Goal: Task Accomplishment & Management: Use online tool/utility

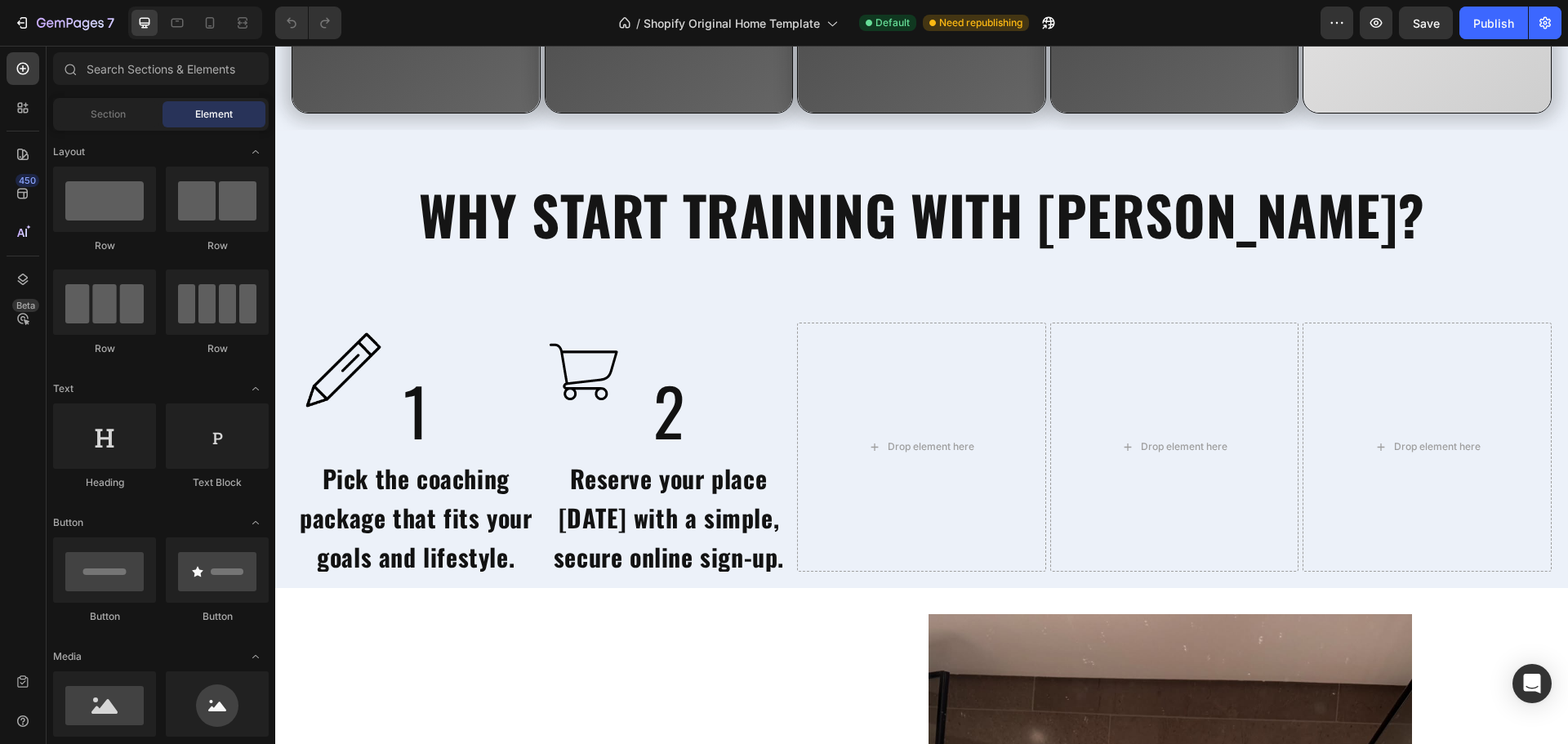
scroll to position [4242, 0]
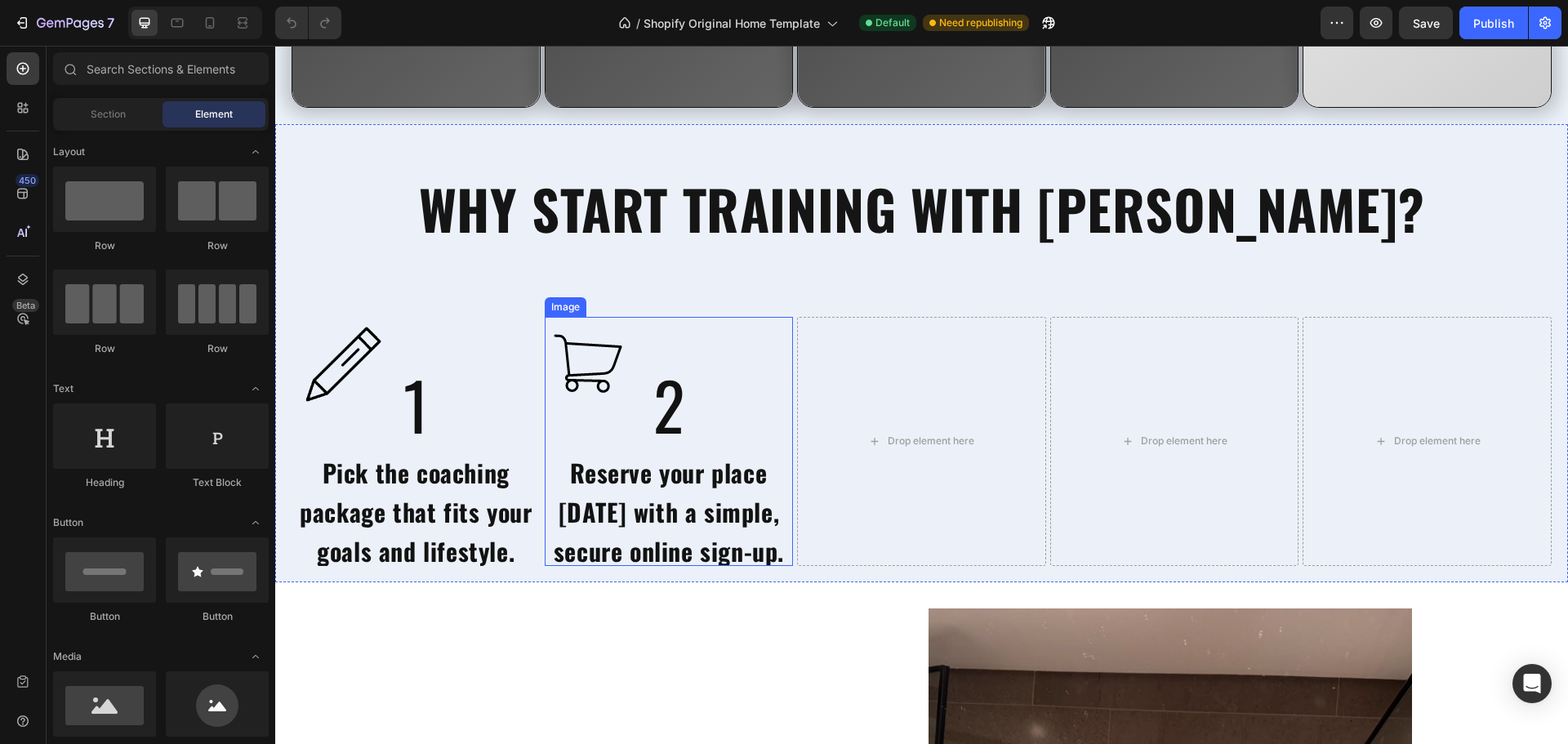
click at [579, 352] on img at bounding box center [585, 366] width 81 height 99
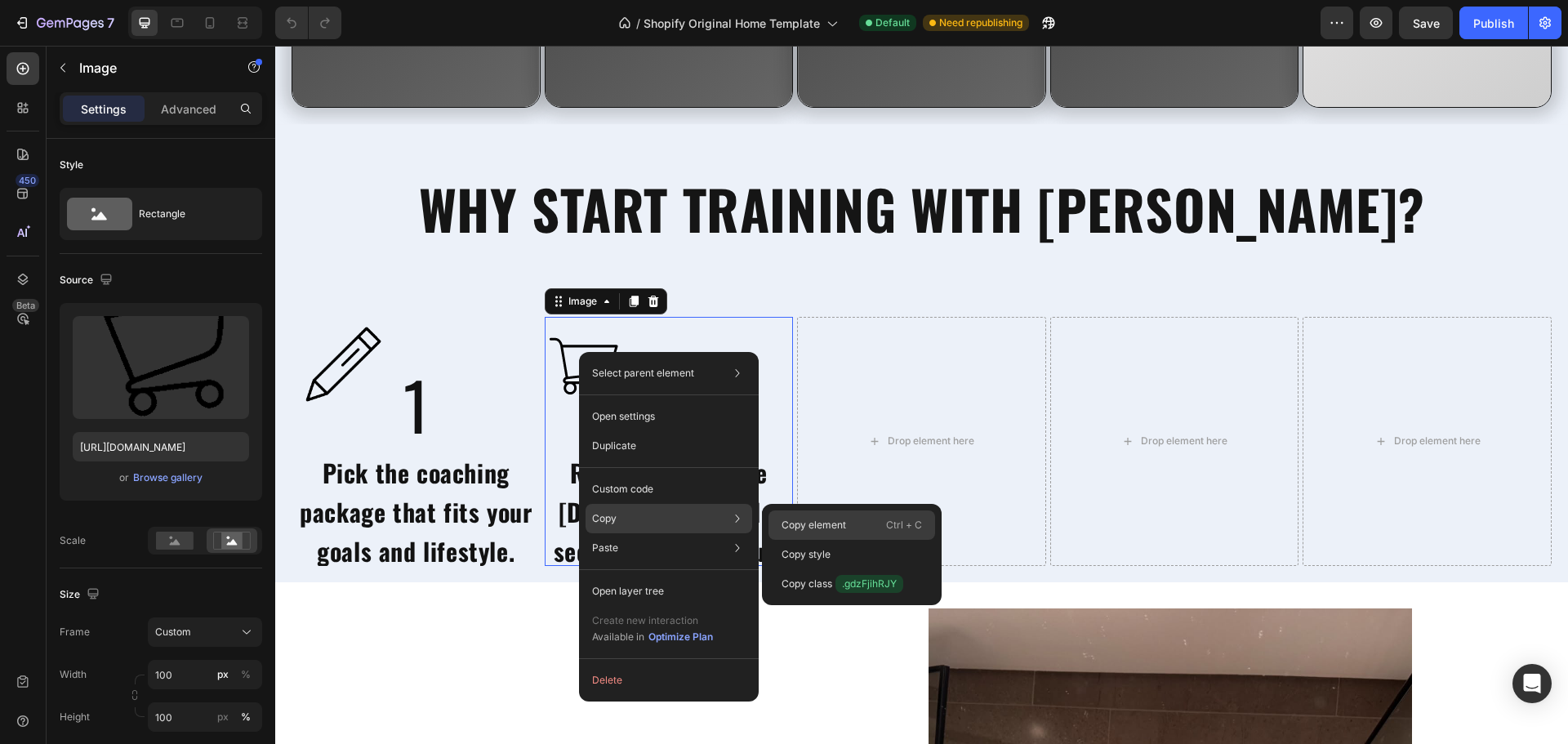
click at [802, 525] on p "Copy element" at bounding box center [813, 524] width 64 height 14
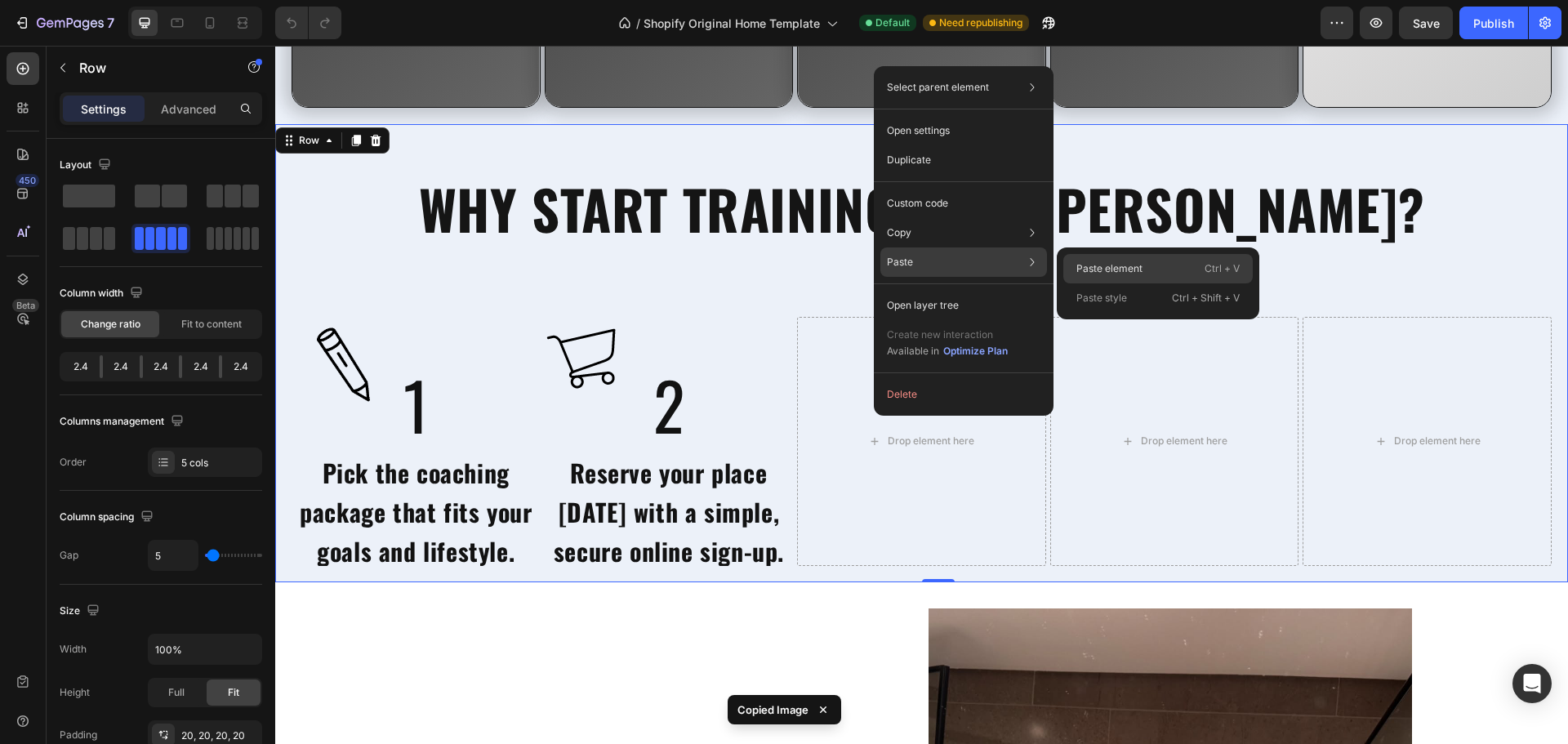
click at [1076, 267] on p "Paste element" at bounding box center [1109, 268] width 66 height 14
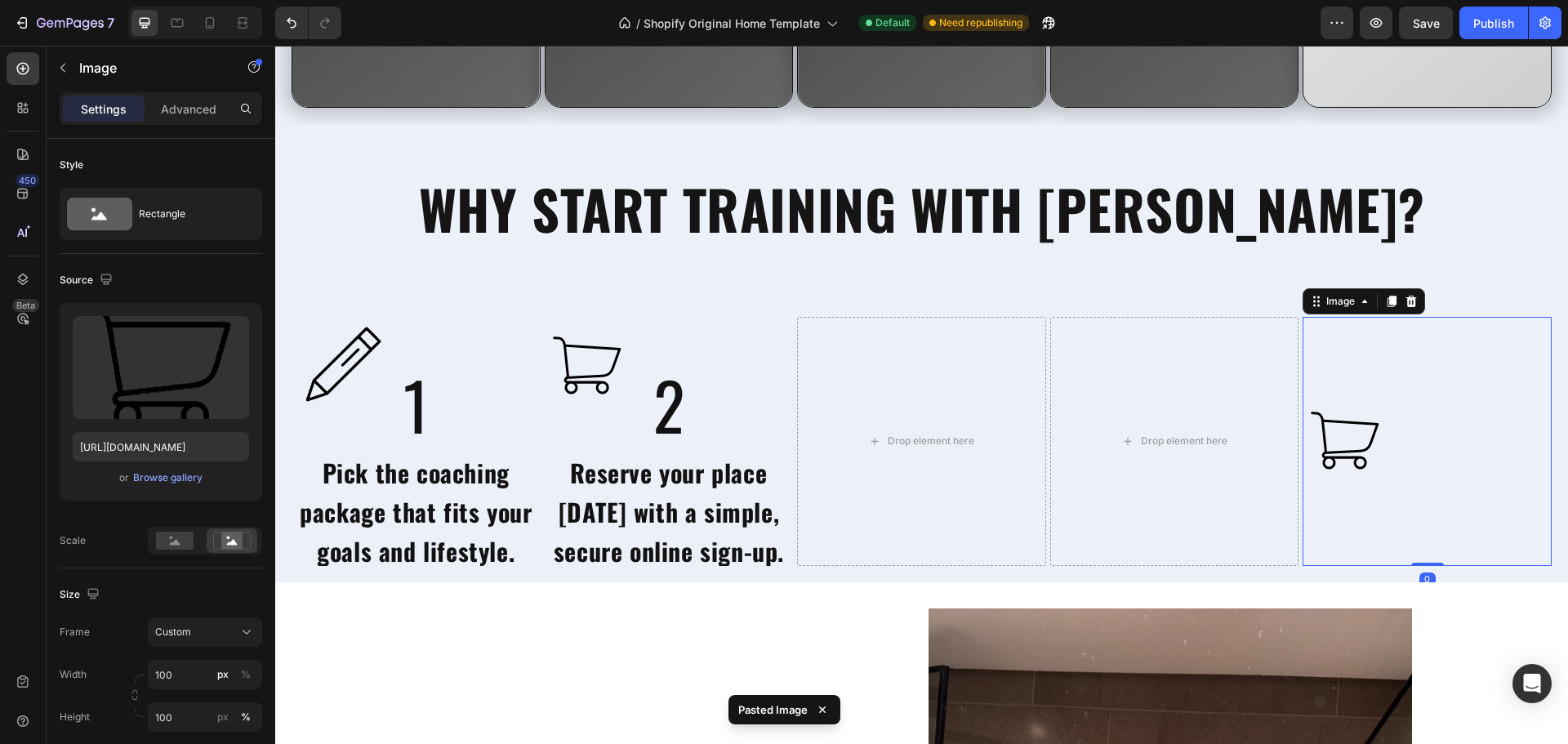
click at [1339, 423] on img at bounding box center [1343, 442] width 81 height 250
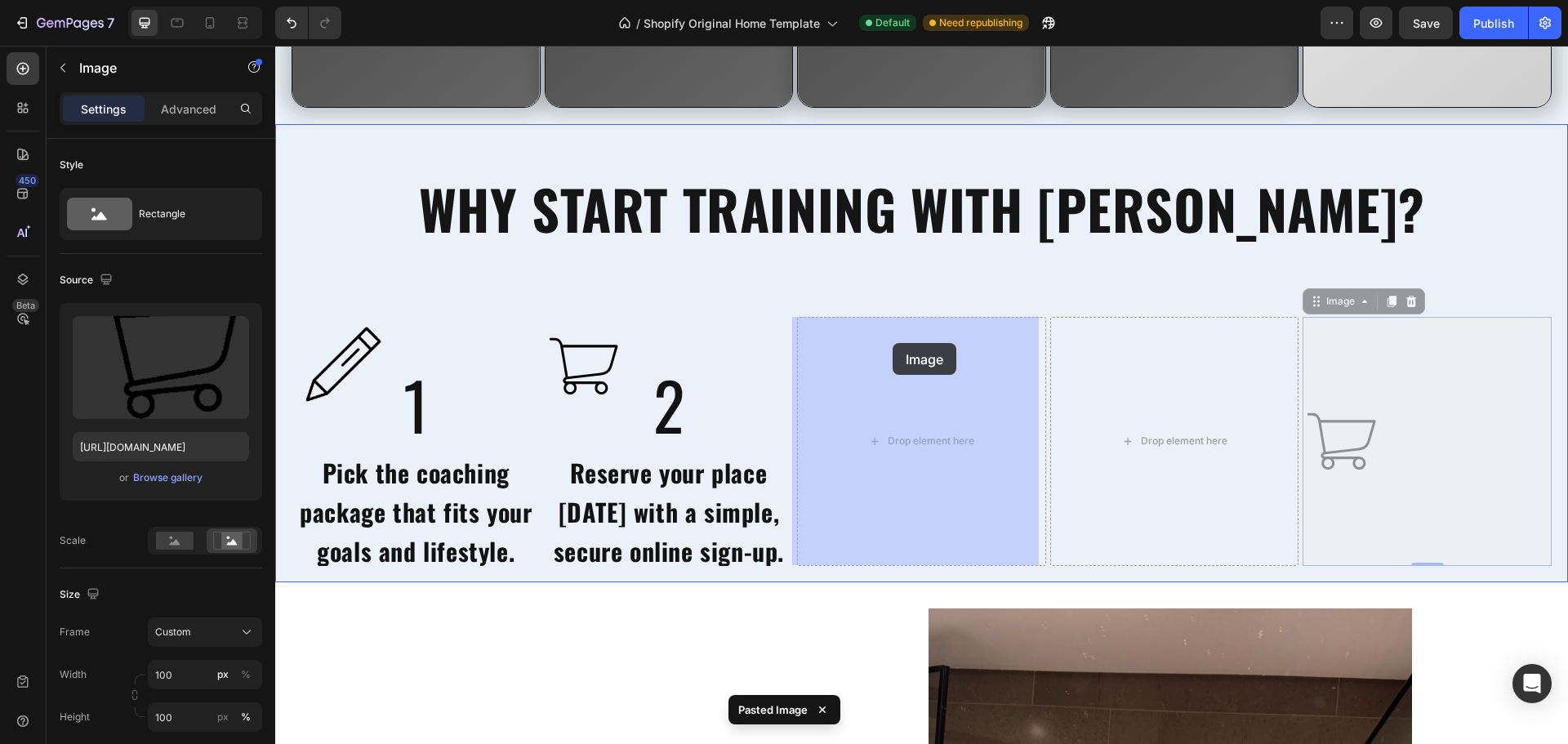
drag, startPoint x: 1343, startPoint y: 416, endPoint x: 892, endPoint y: 343, distance: 456.9
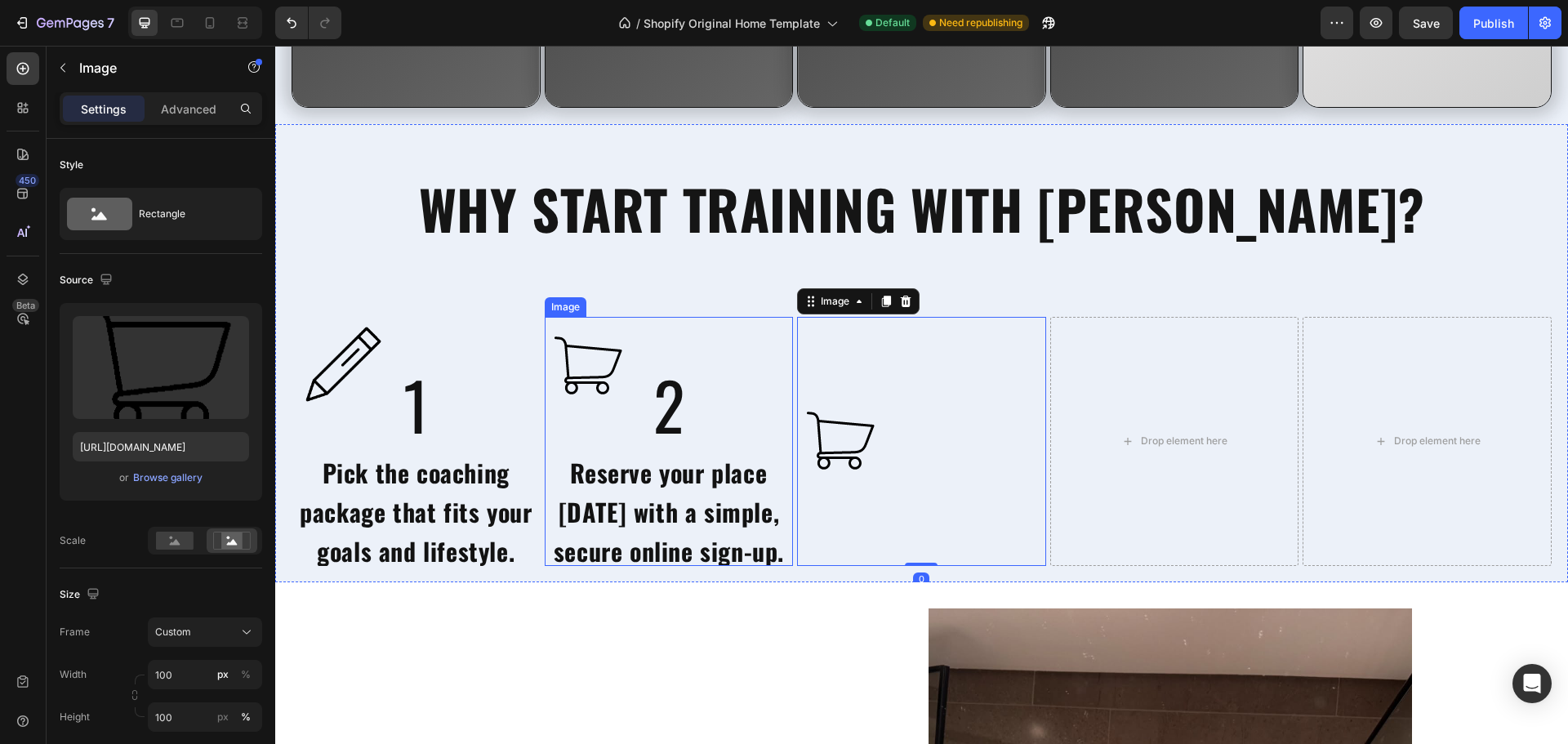
click at [672, 396] on div at bounding box center [669, 366] width 249 height 99
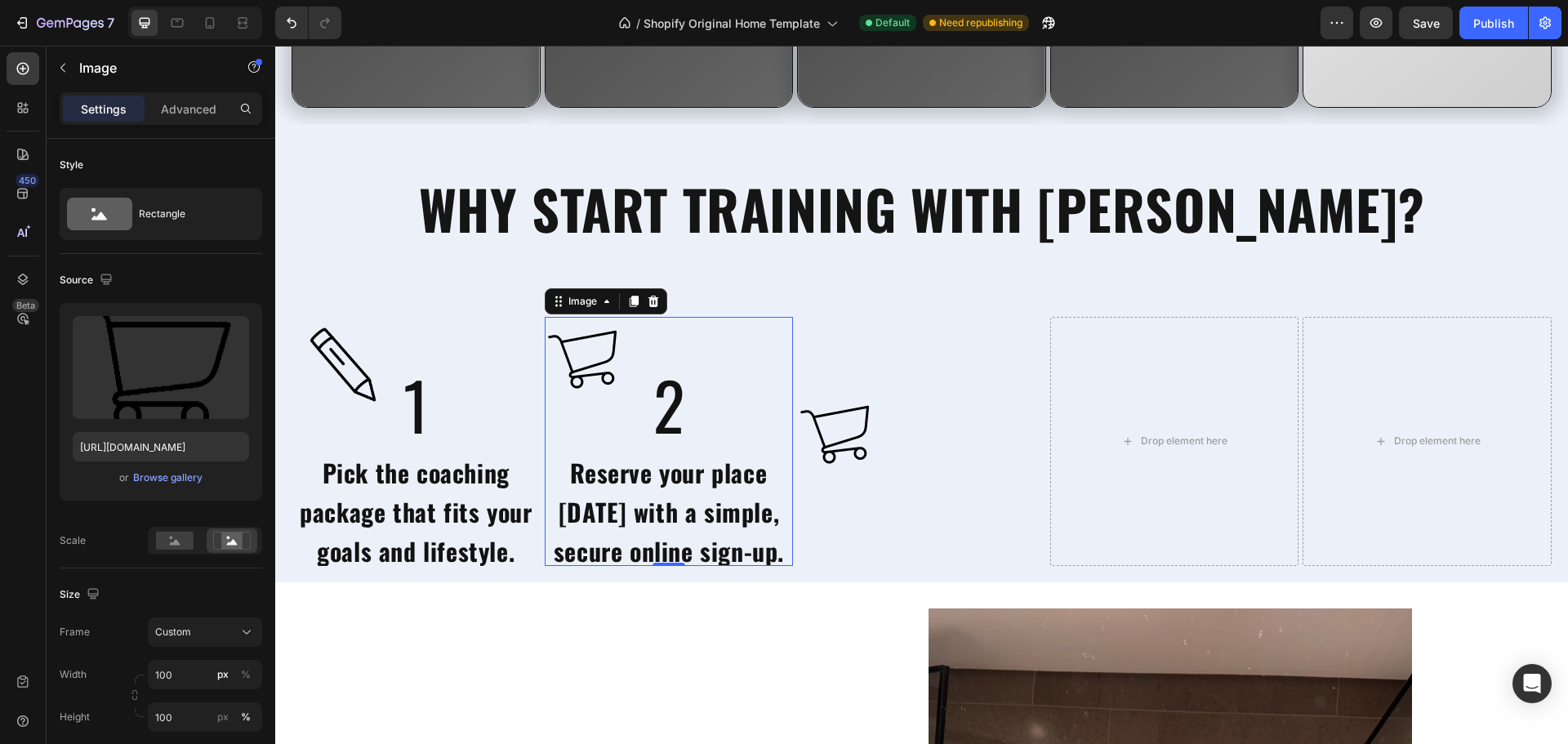
click at [672, 396] on div at bounding box center [669, 366] width 249 height 99
click at [671, 432] on h2 "2" at bounding box center [668, 404] width 164 height 81
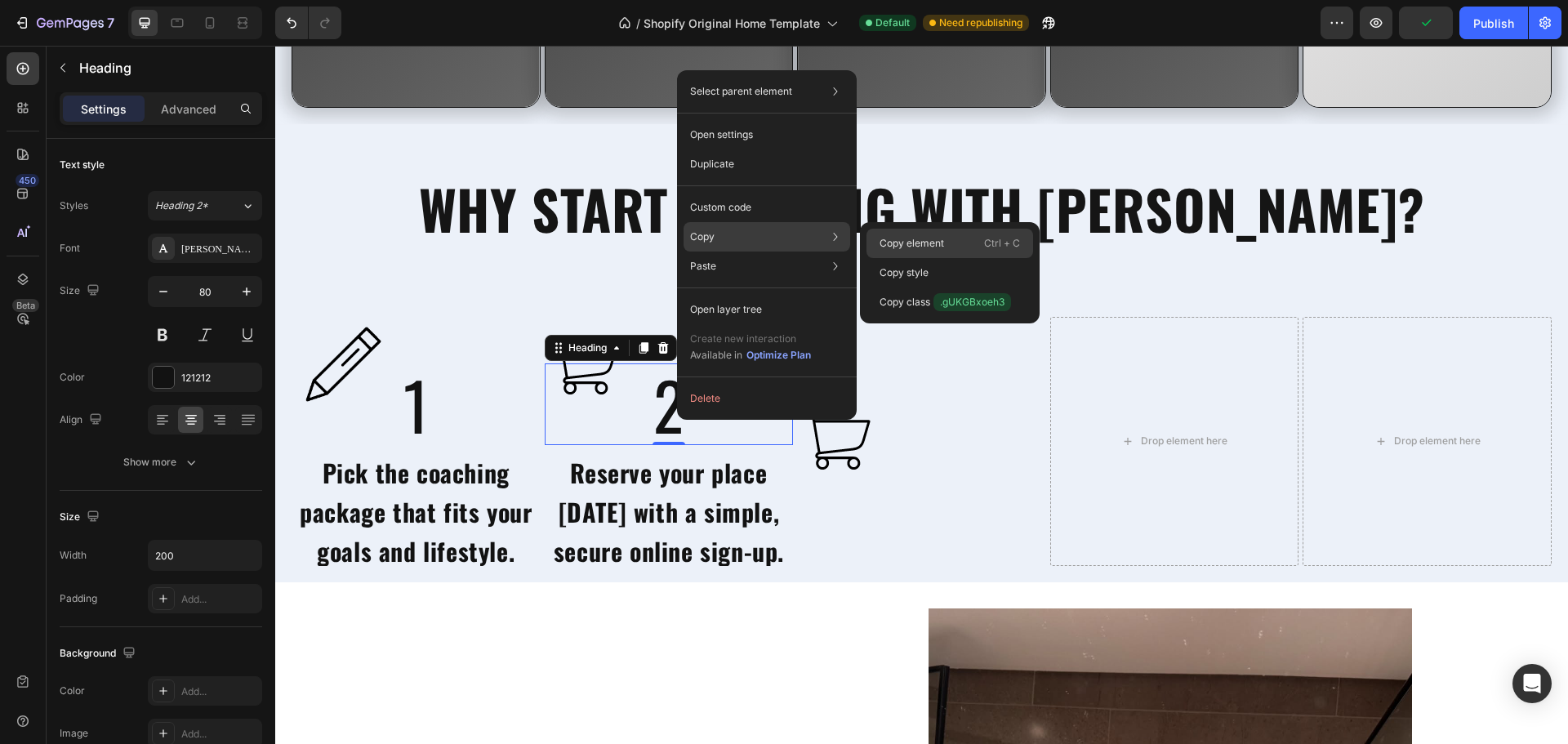
click at [890, 250] on p "Copy element" at bounding box center [912, 243] width 64 height 14
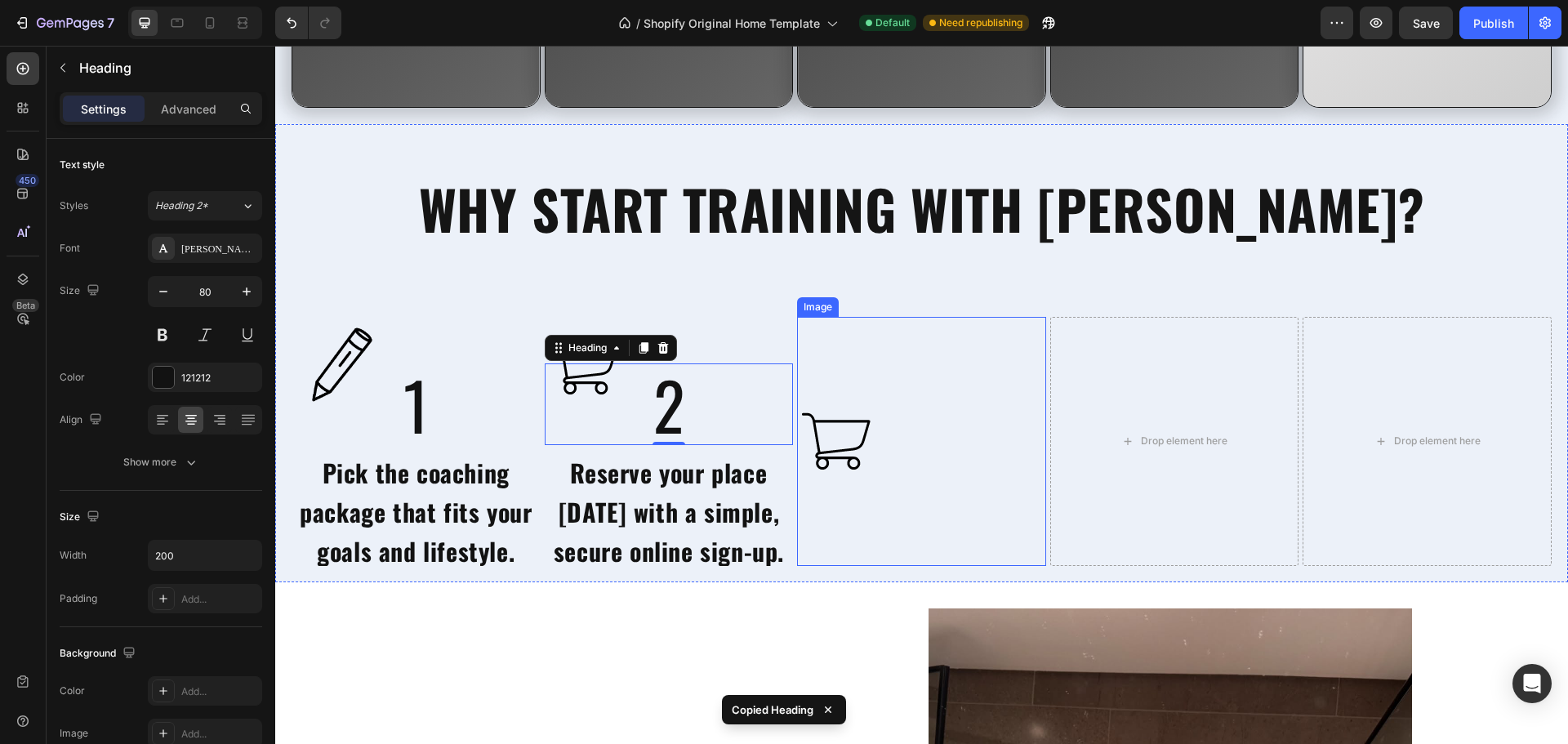
click at [916, 458] on div at bounding box center [922, 442] width 249 height 250
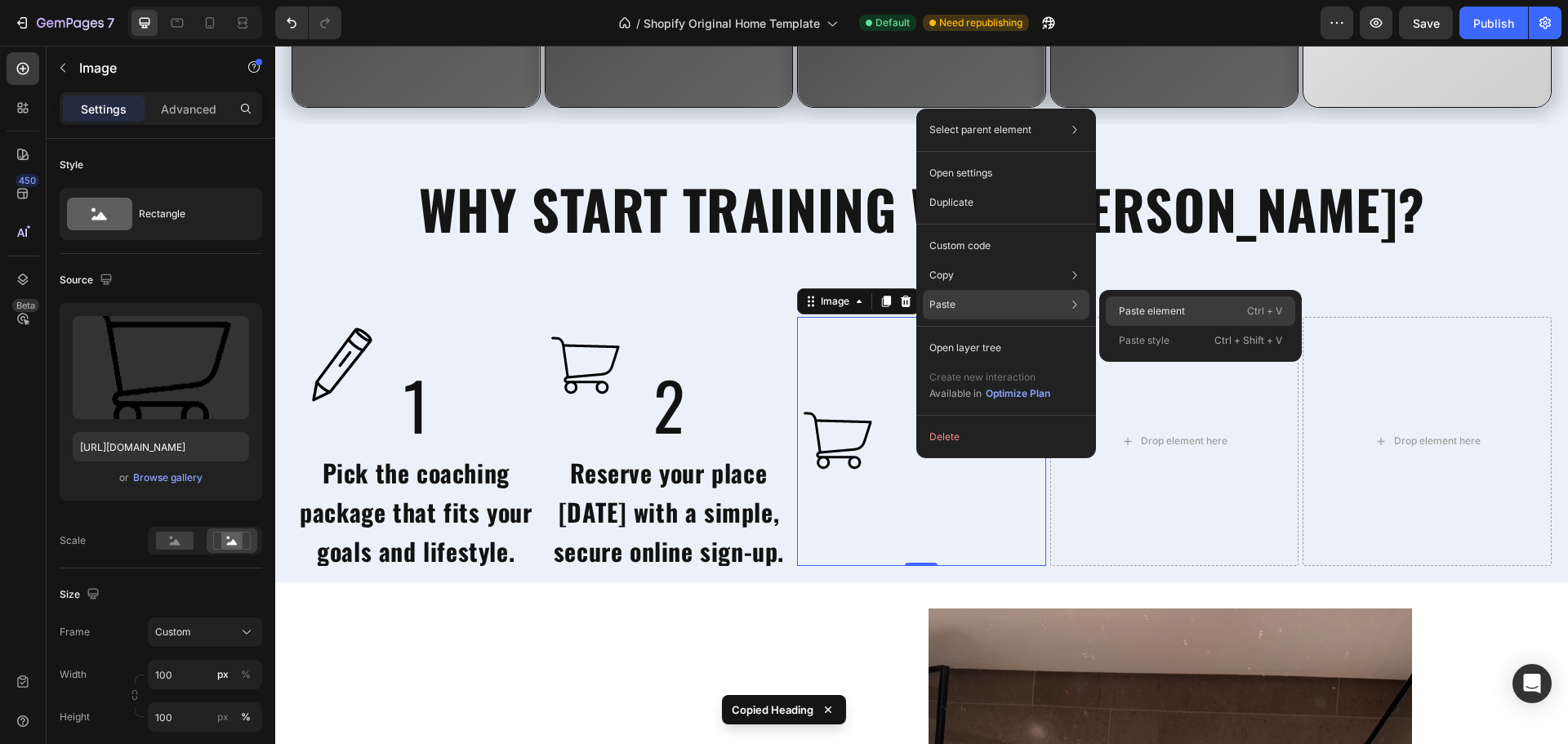
drag, startPoint x: 1136, startPoint y: 307, endPoint x: 983, endPoint y: 311, distance: 153.1
click at [1136, 307] on p "Paste element" at bounding box center [1152, 310] width 66 height 14
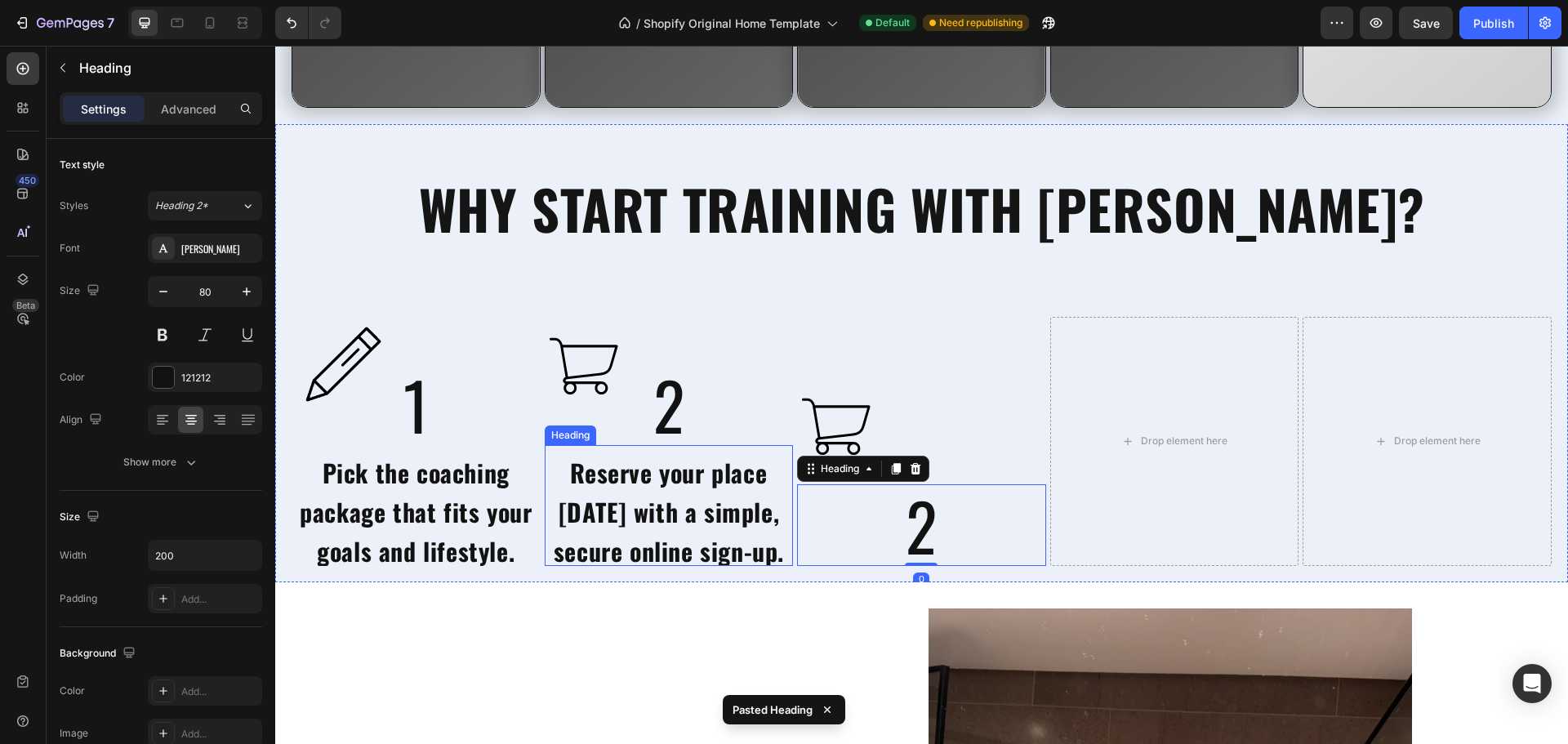
click at [702, 495] on span "Reserve your place [DATE] with a simple, secure online sign-up." at bounding box center [669, 512] width 231 height 115
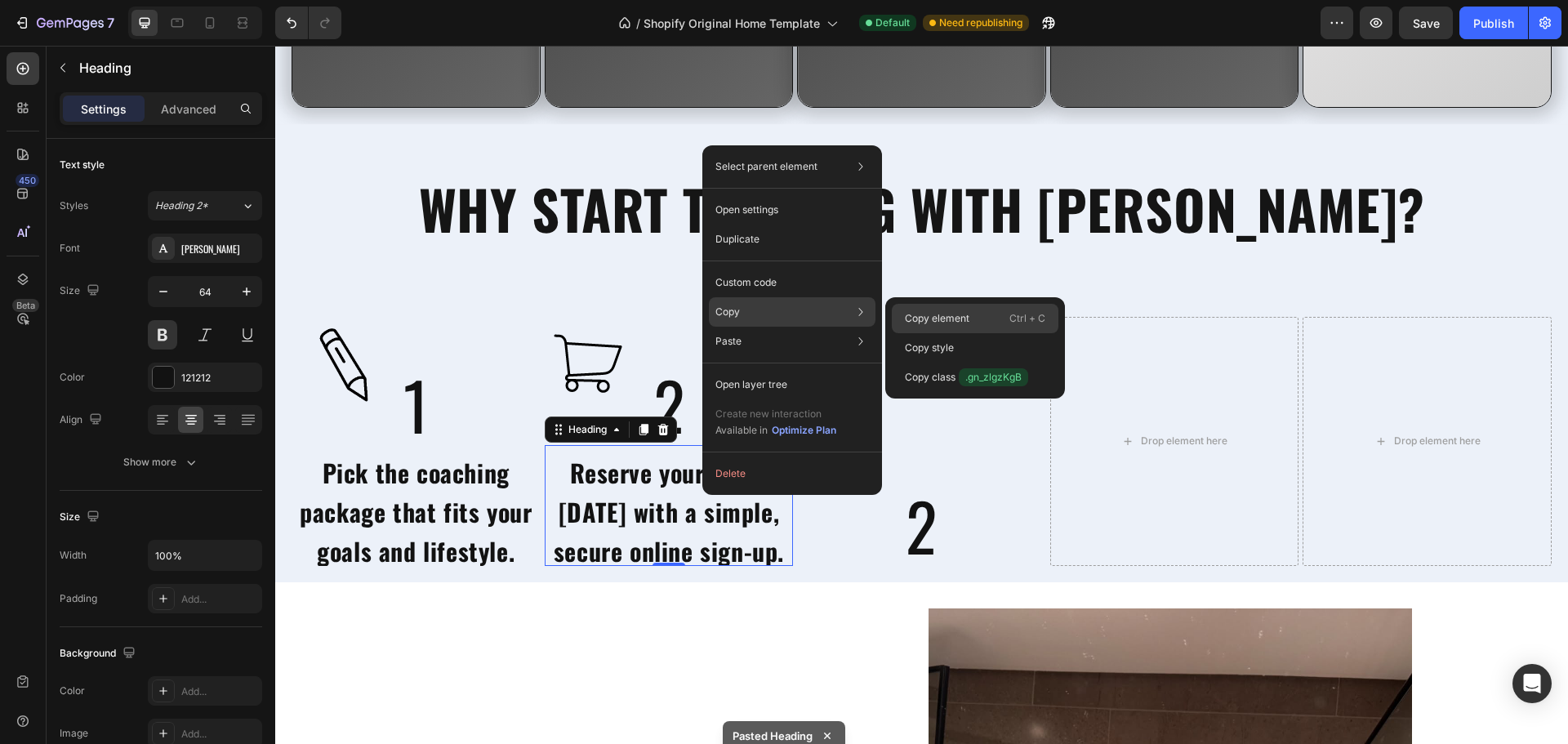
click at [921, 322] on p "Copy element" at bounding box center [937, 318] width 64 height 14
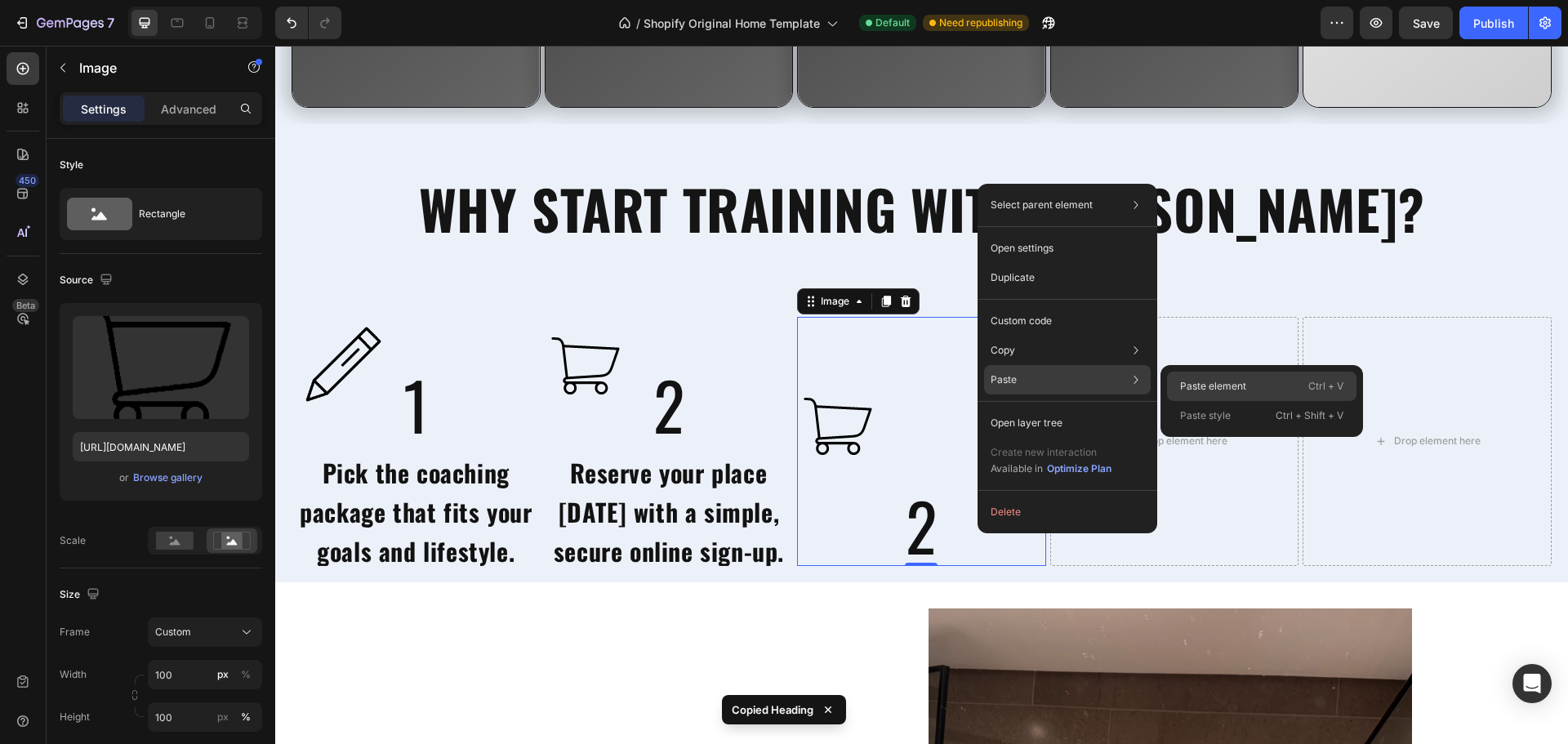
click at [1207, 401] on div "Paste element Ctrl + V" at bounding box center [1261, 416] width 189 height 30
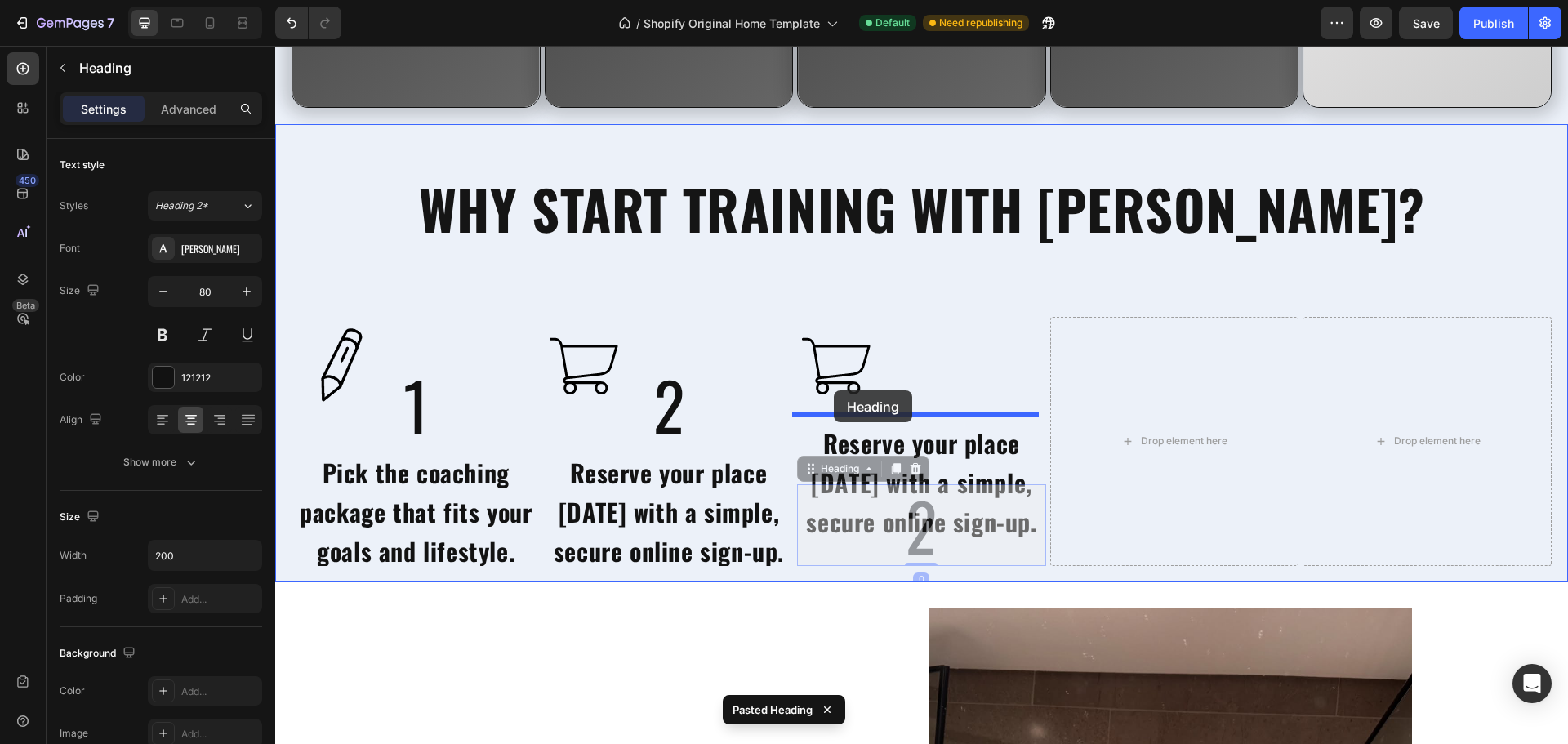
drag, startPoint x: 827, startPoint y: 479, endPoint x: 834, endPoint y: 390, distance: 89.3
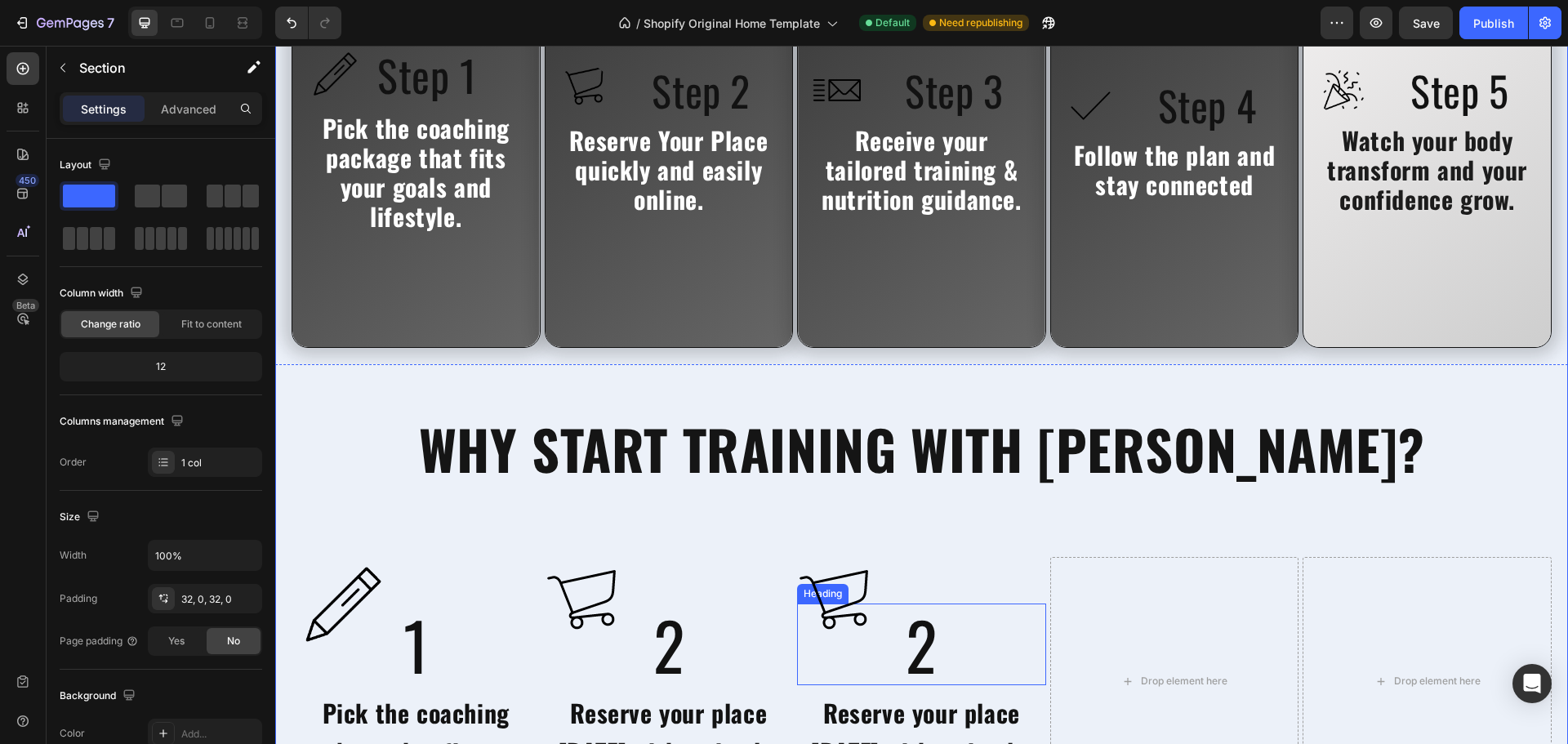
scroll to position [3999, 0]
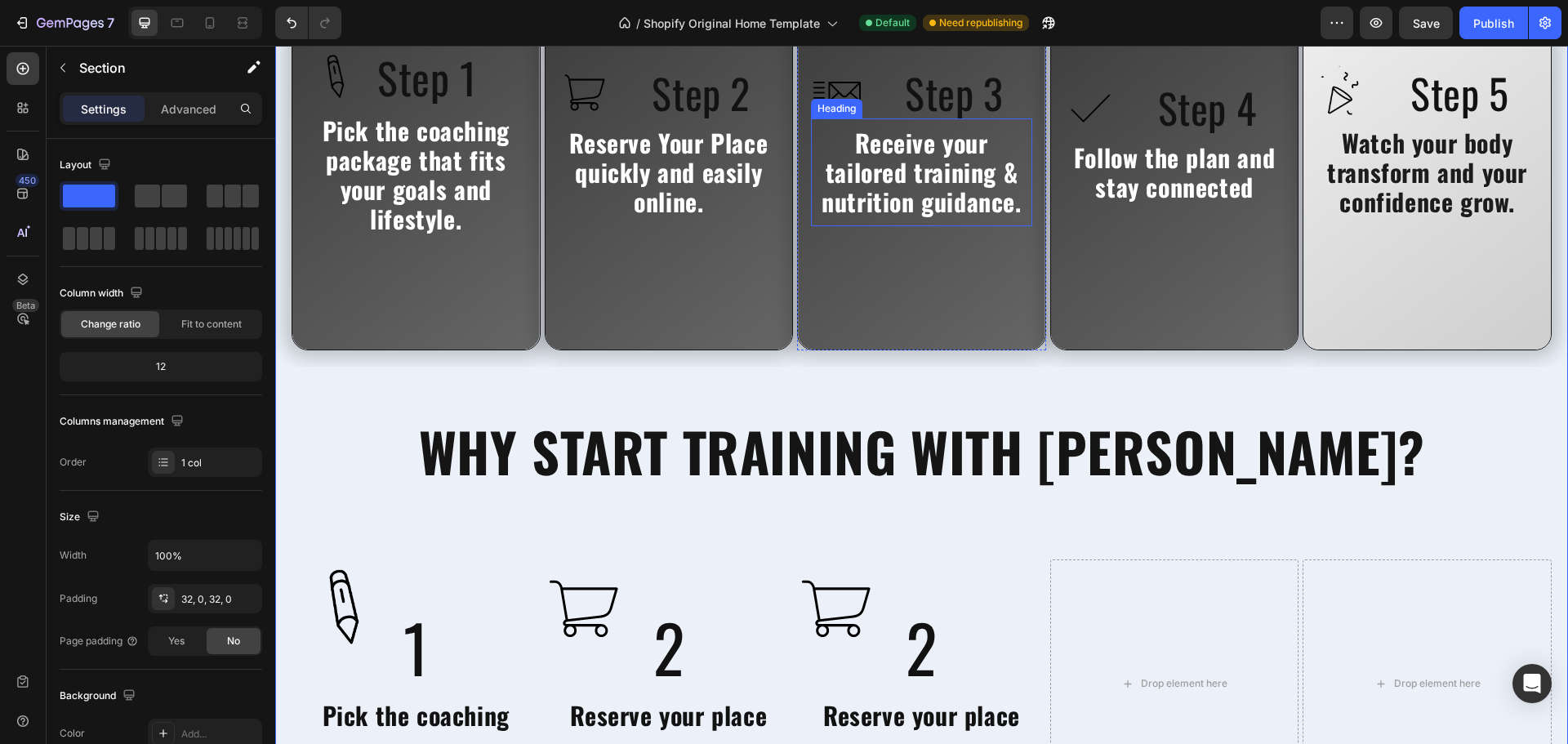
click at [906, 199] on span "Receive your tailored training & nutrition guidance." at bounding box center [921, 171] width 199 height 96
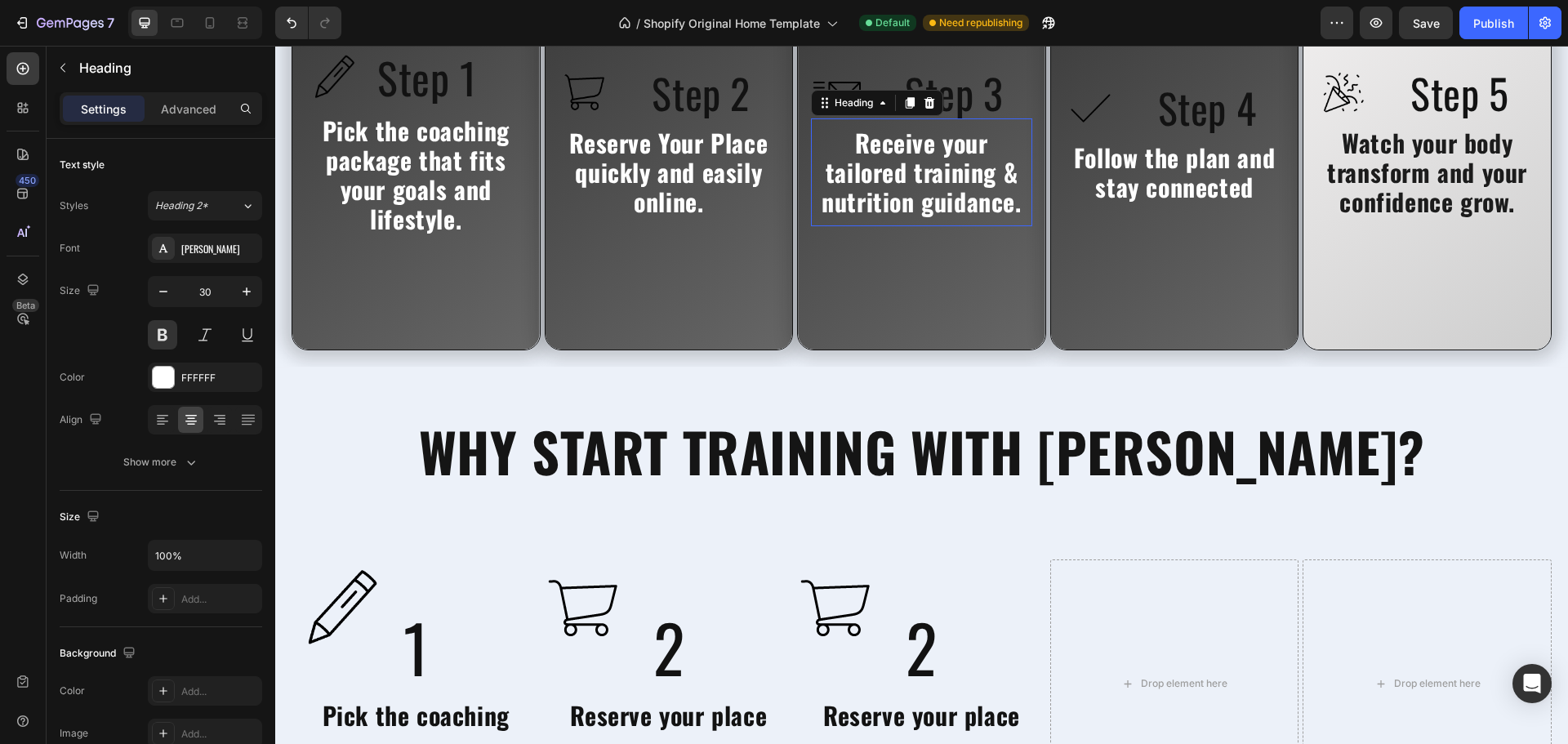
click at [906, 199] on span "Receive your tailored training & nutrition guidance." at bounding box center [921, 171] width 199 height 96
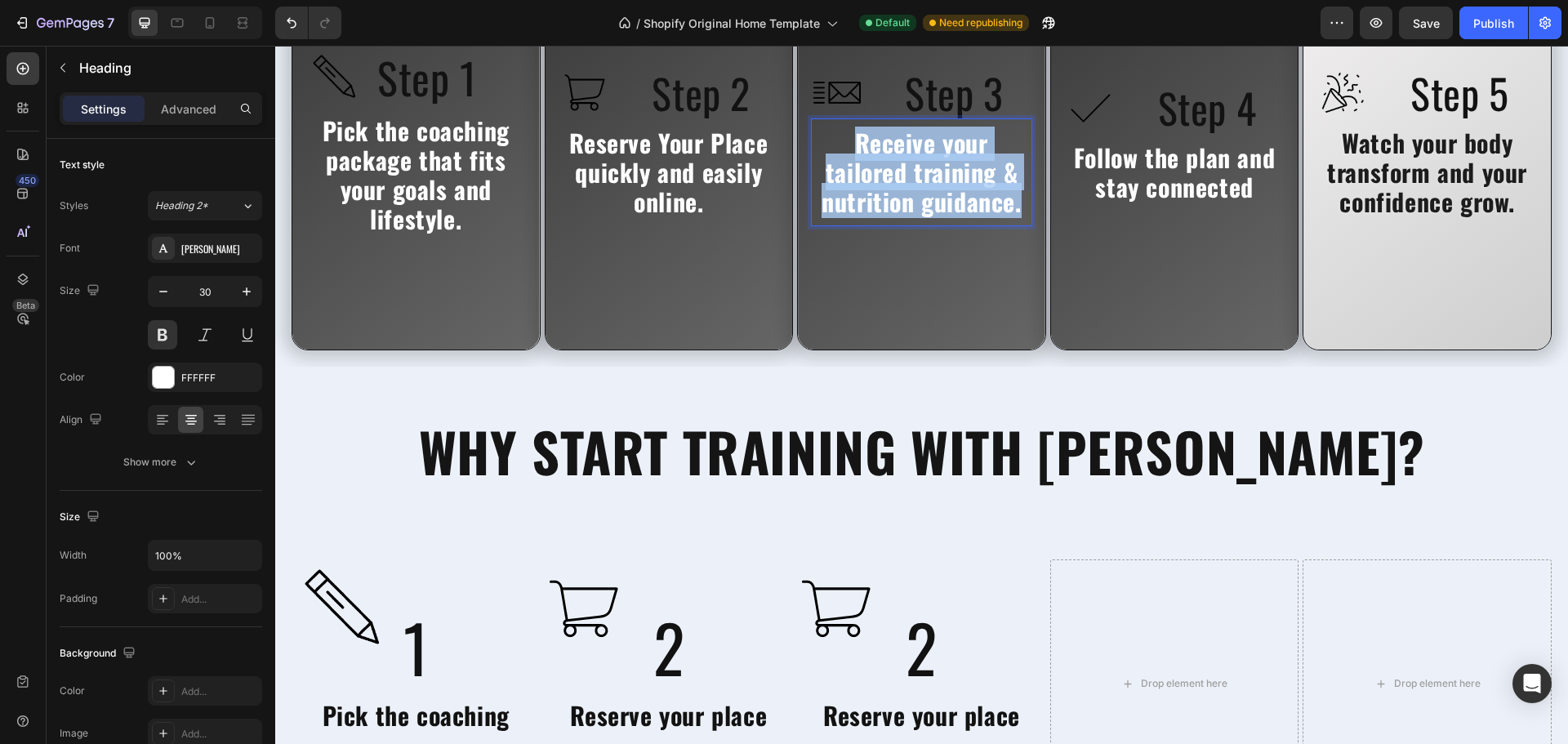
click at [906, 199] on span "Receive your tailored training & nutrition guidance." at bounding box center [921, 171] width 199 height 96
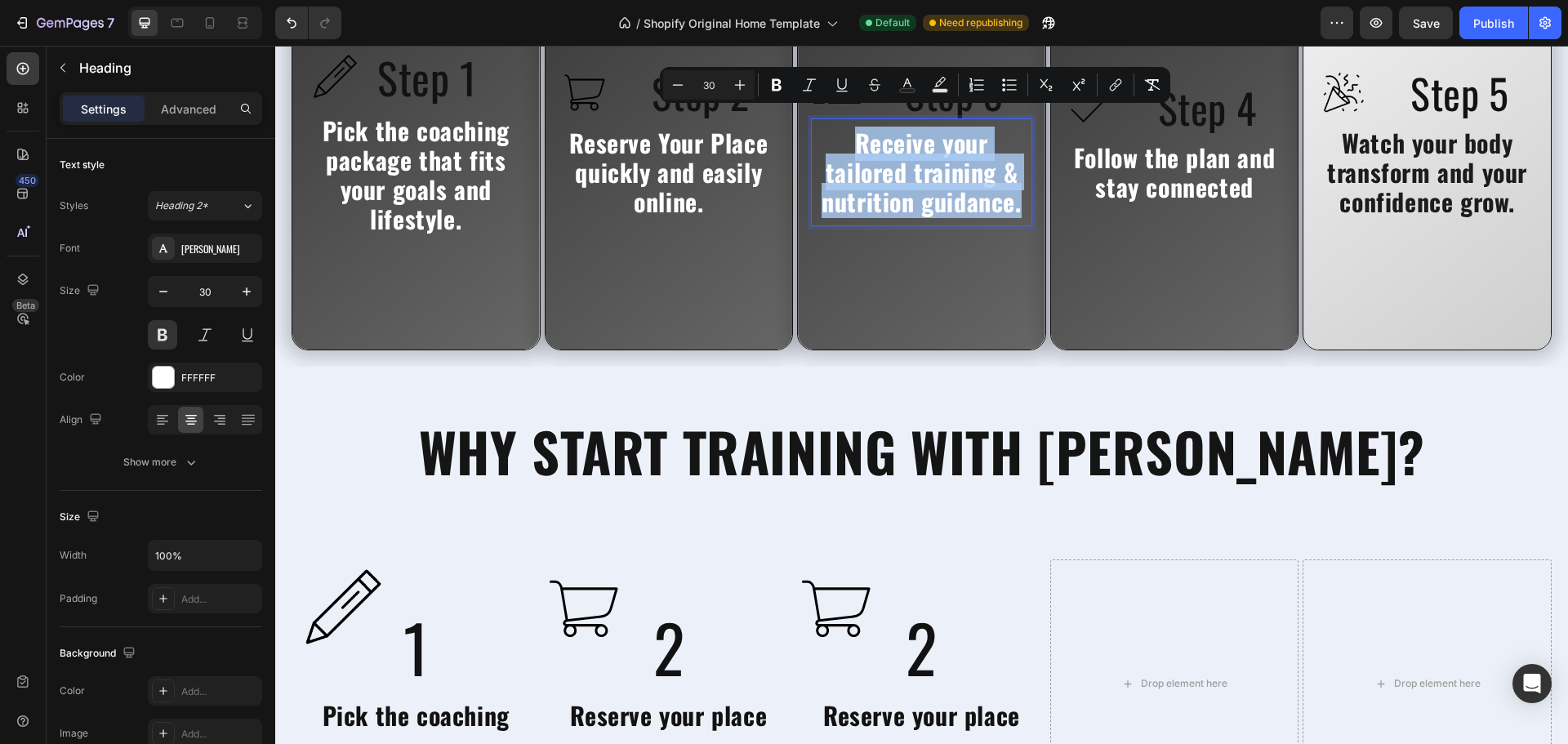
copy span "Receive your tailored training & nutrition guidance."
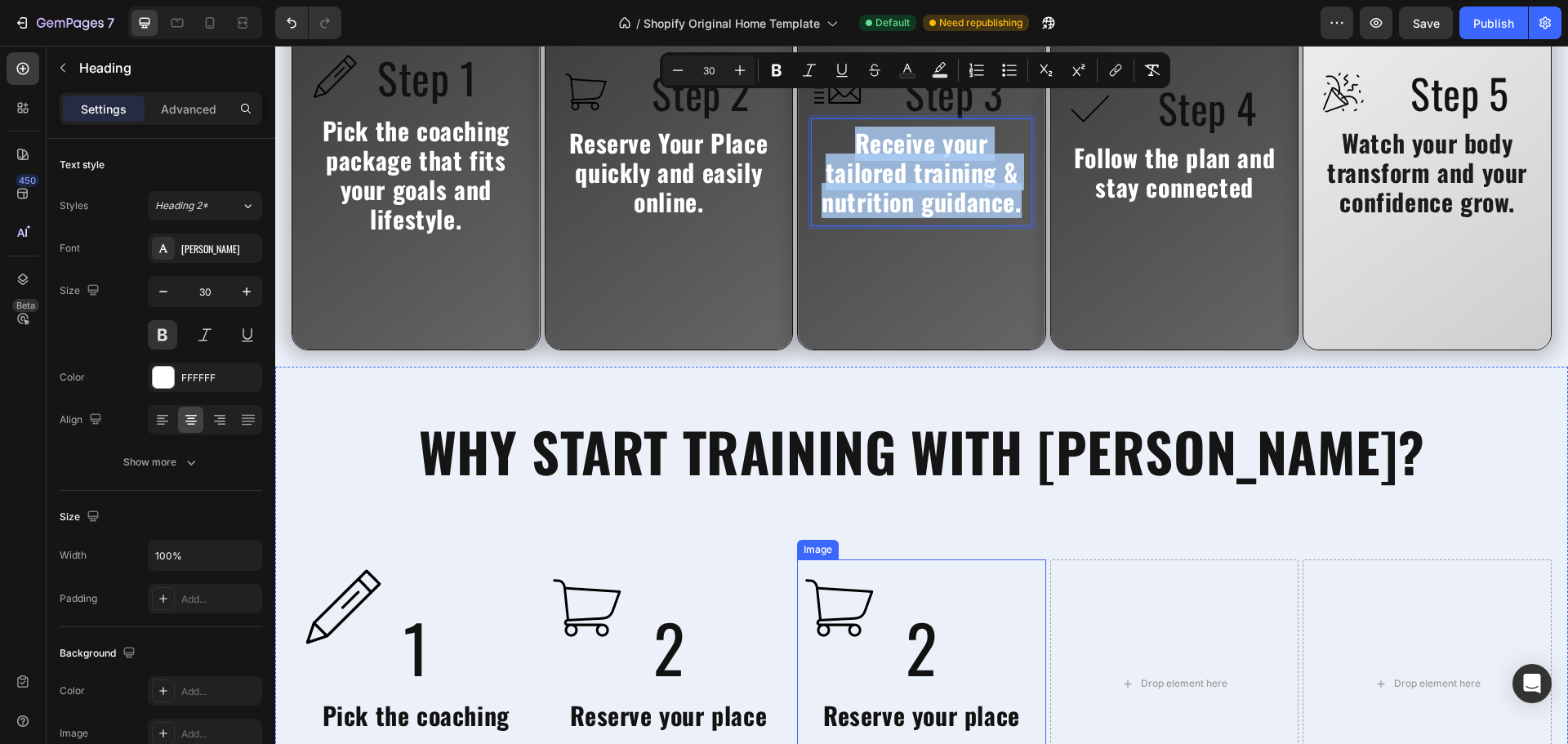
scroll to position [4130, 0]
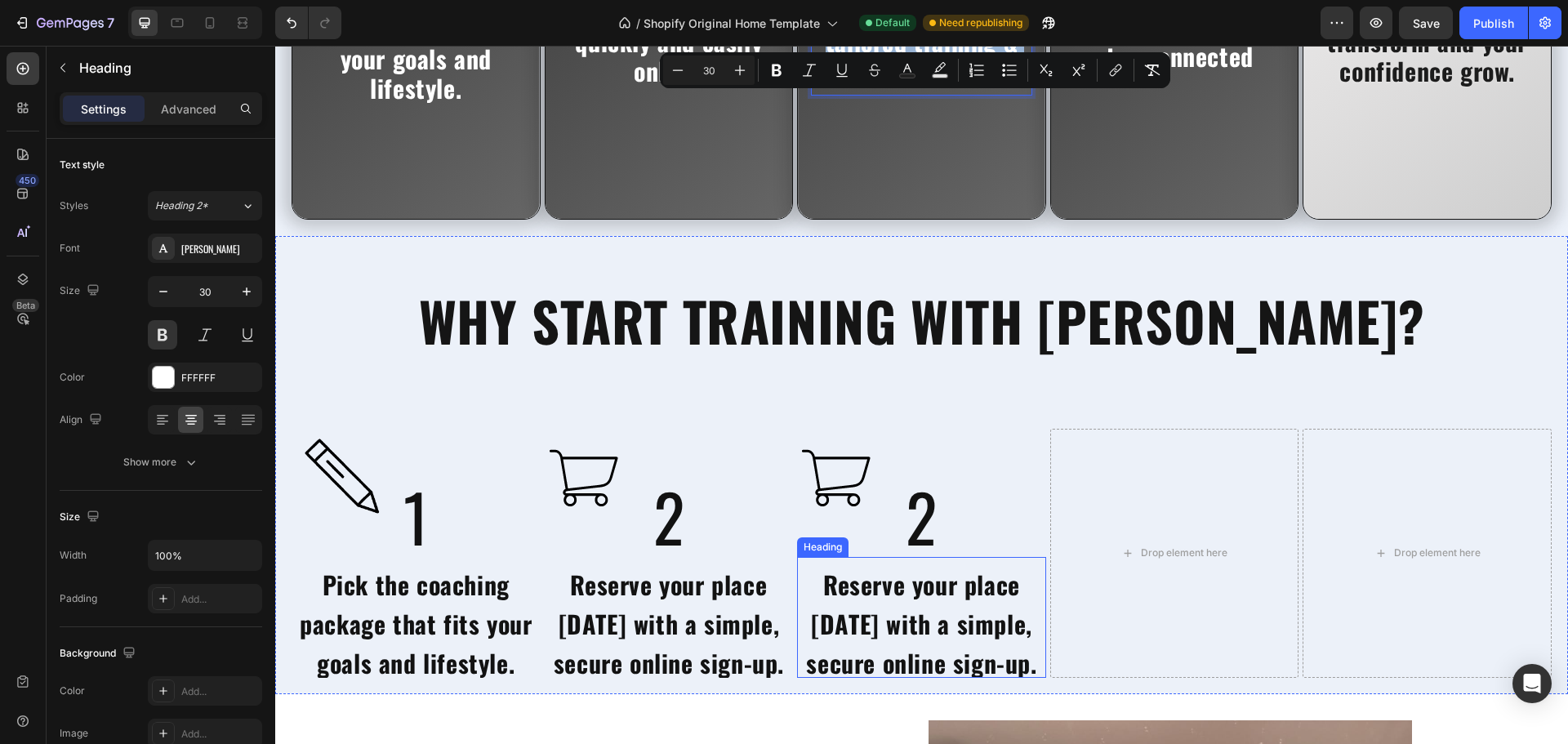
click at [879, 613] on span "Reserve your place [DATE] with a simple, secure online sign-up." at bounding box center [921, 624] width 231 height 115
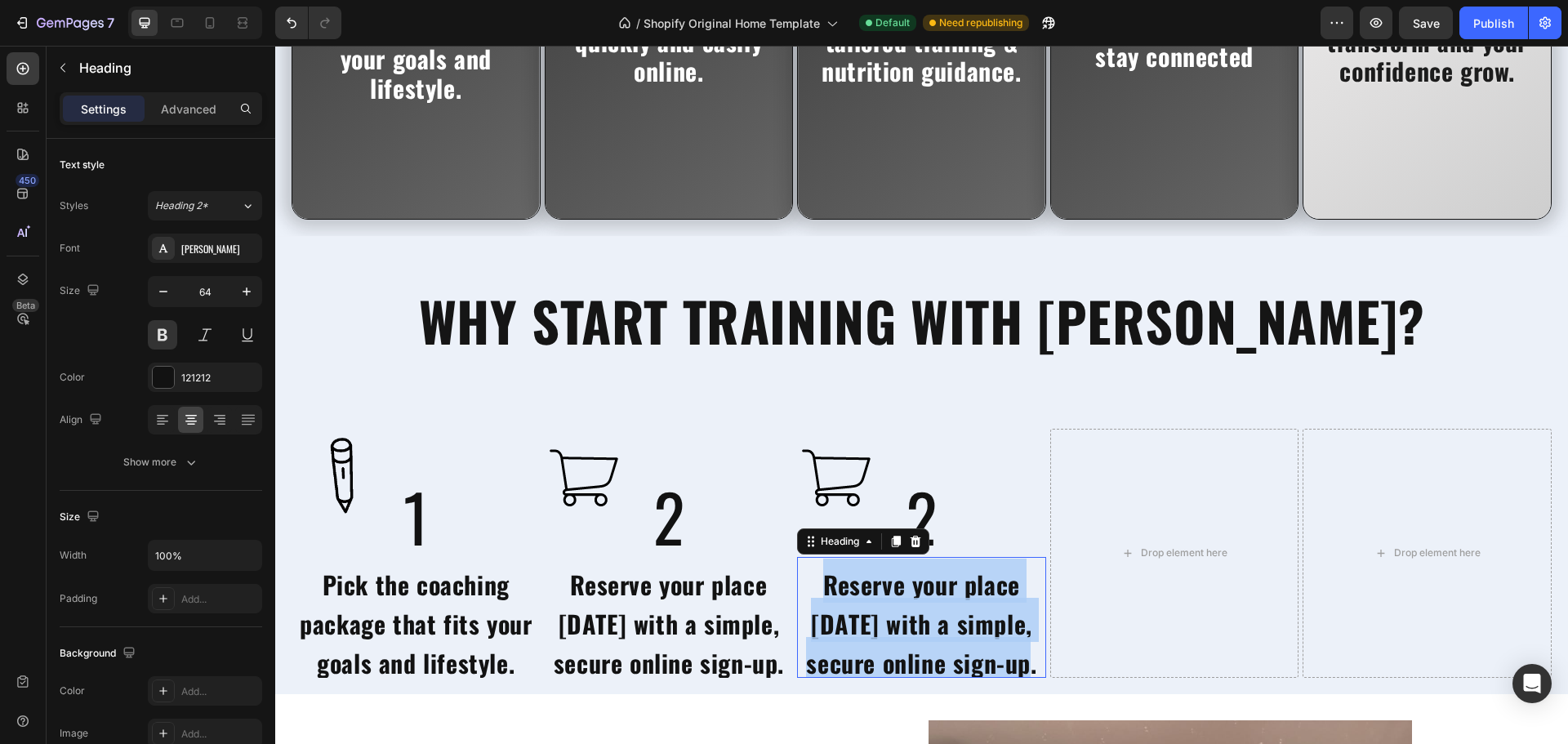
click at [879, 613] on span "Reserve your place [DATE] with a simple, secure online sign-up." at bounding box center [921, 624] width 231 height 115
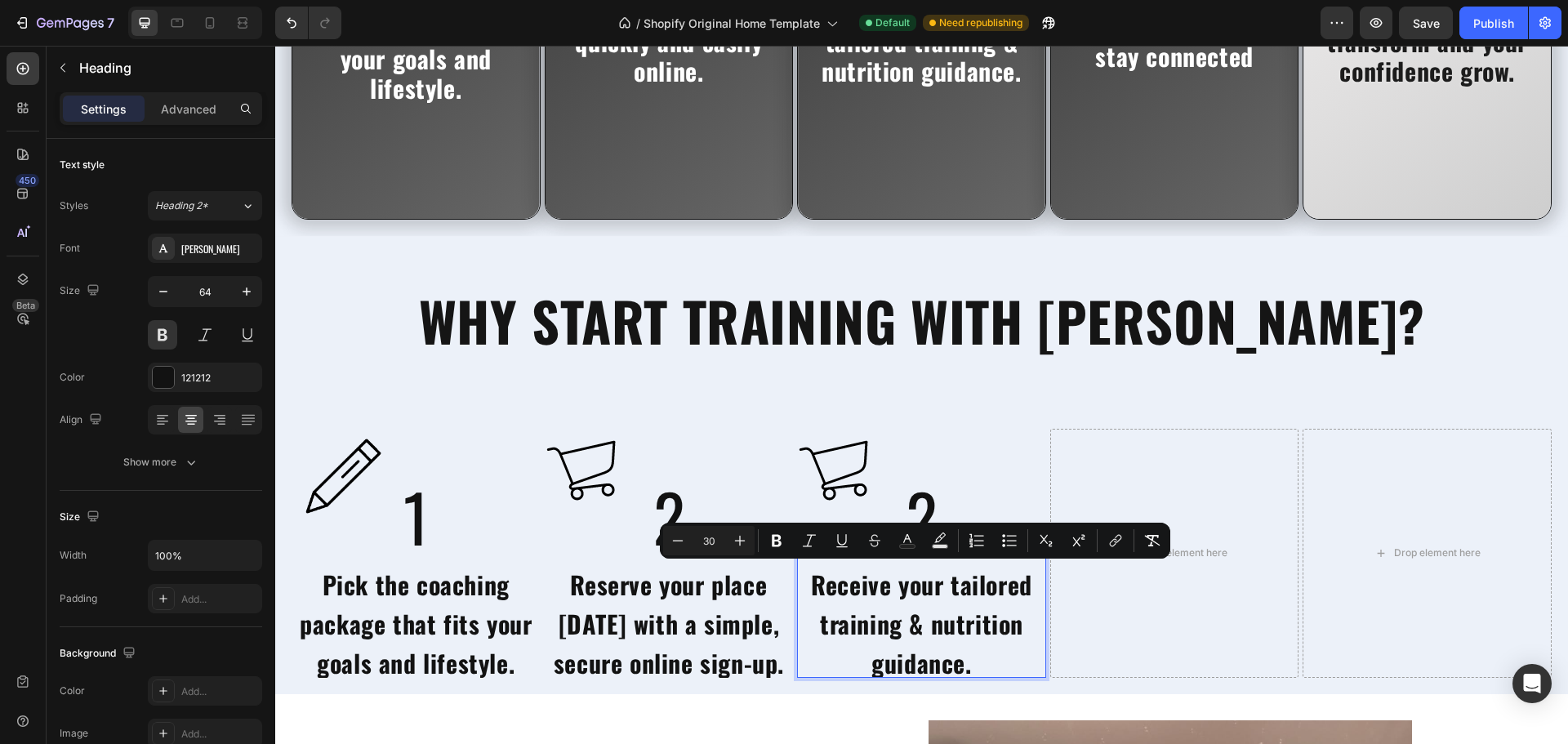
scroll to position [3, 0]
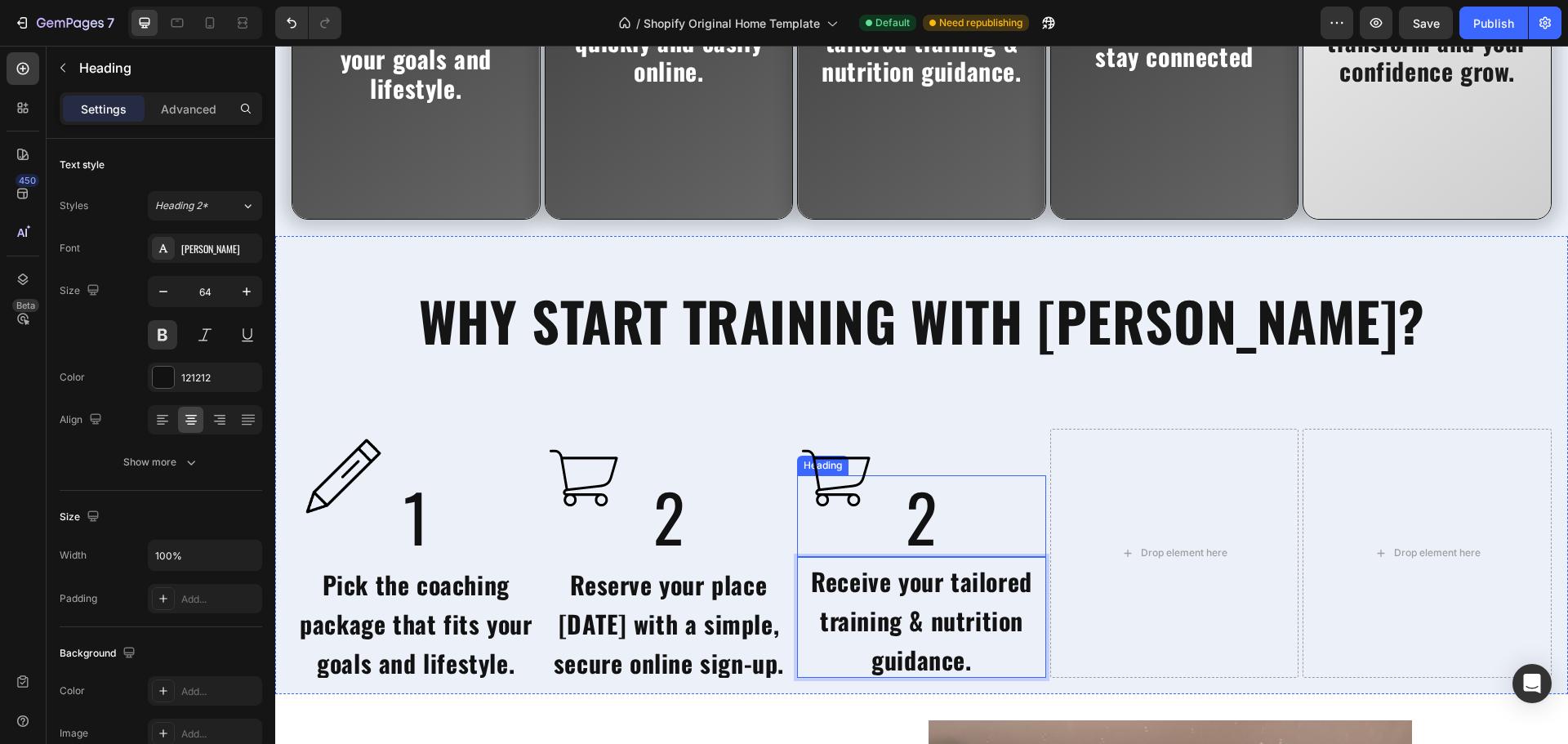
click at [909, 536] on h2 "2" at bounding box center [921, 516] width 164 height 81
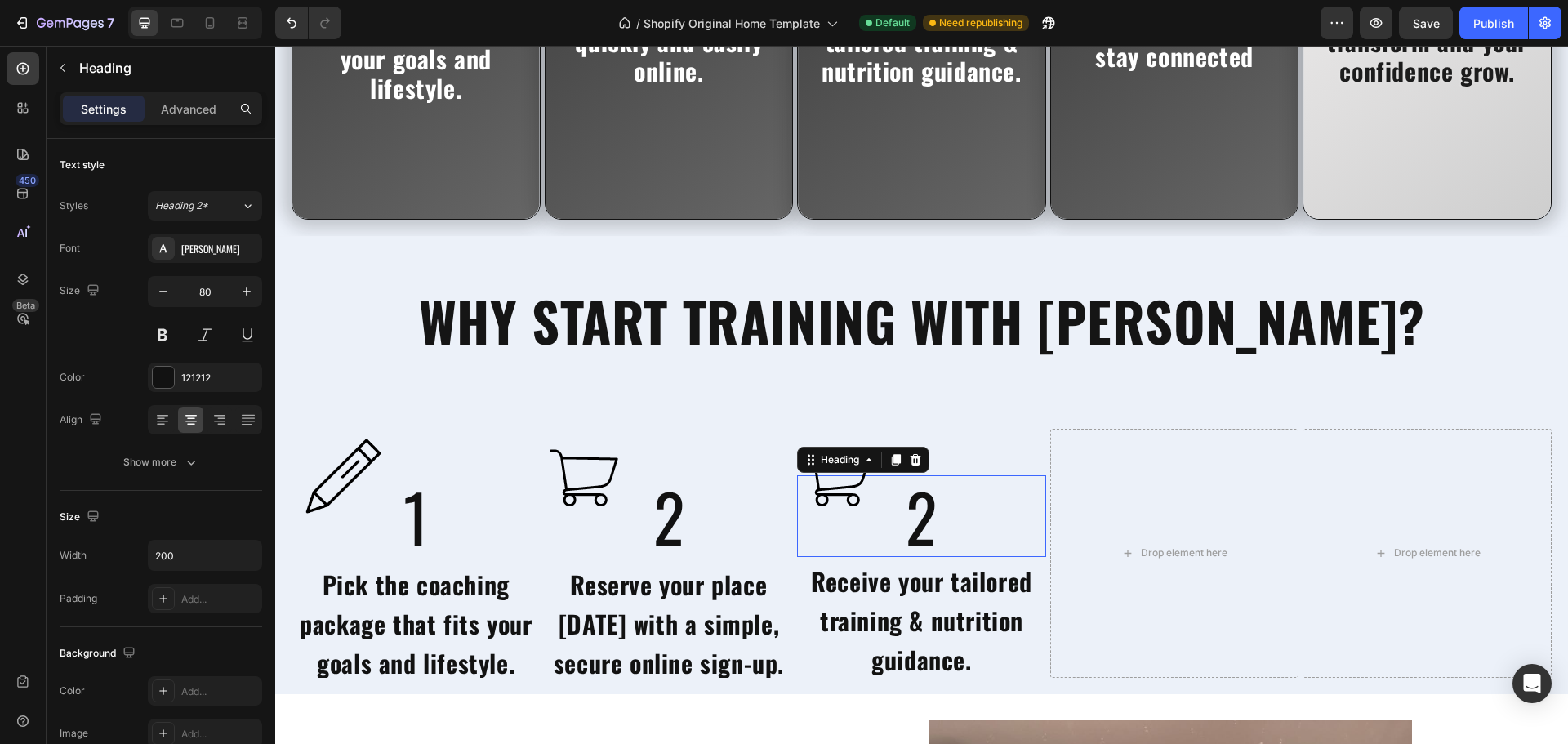
click at [909, 536] on h2 "2" at bounding box center [921, 516] width 164 height 81
click at [909, 536] on p "2" at bounding box center [921, 516] width 160 height 78
click at [974, 381] on div "WHY START TRAINING WITH [PERSON_NAME]? Heading Image 1 Heading Pick the coachin…" at bounding box center [921, 465] width 1292 height 458
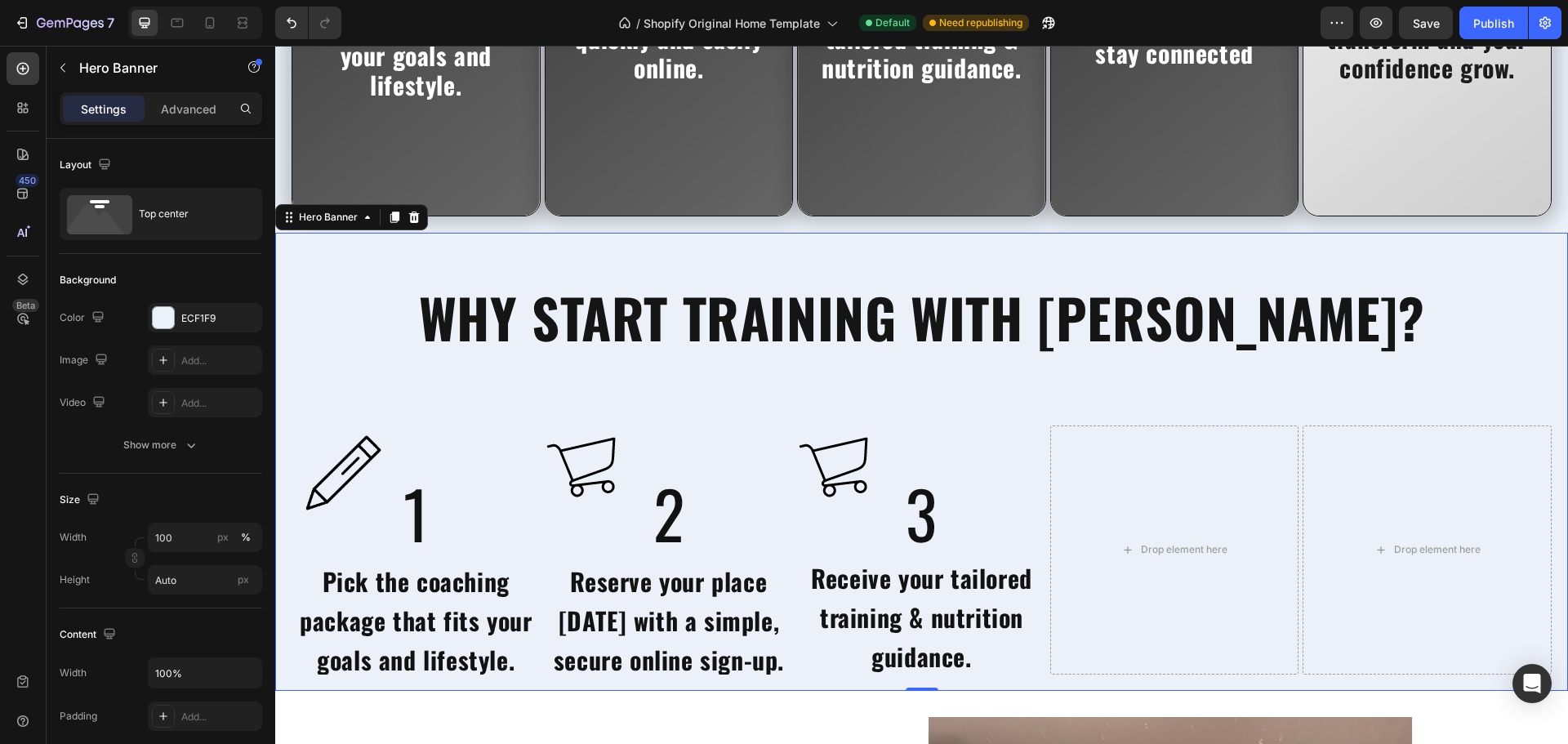
scroll to position [4144, 0]
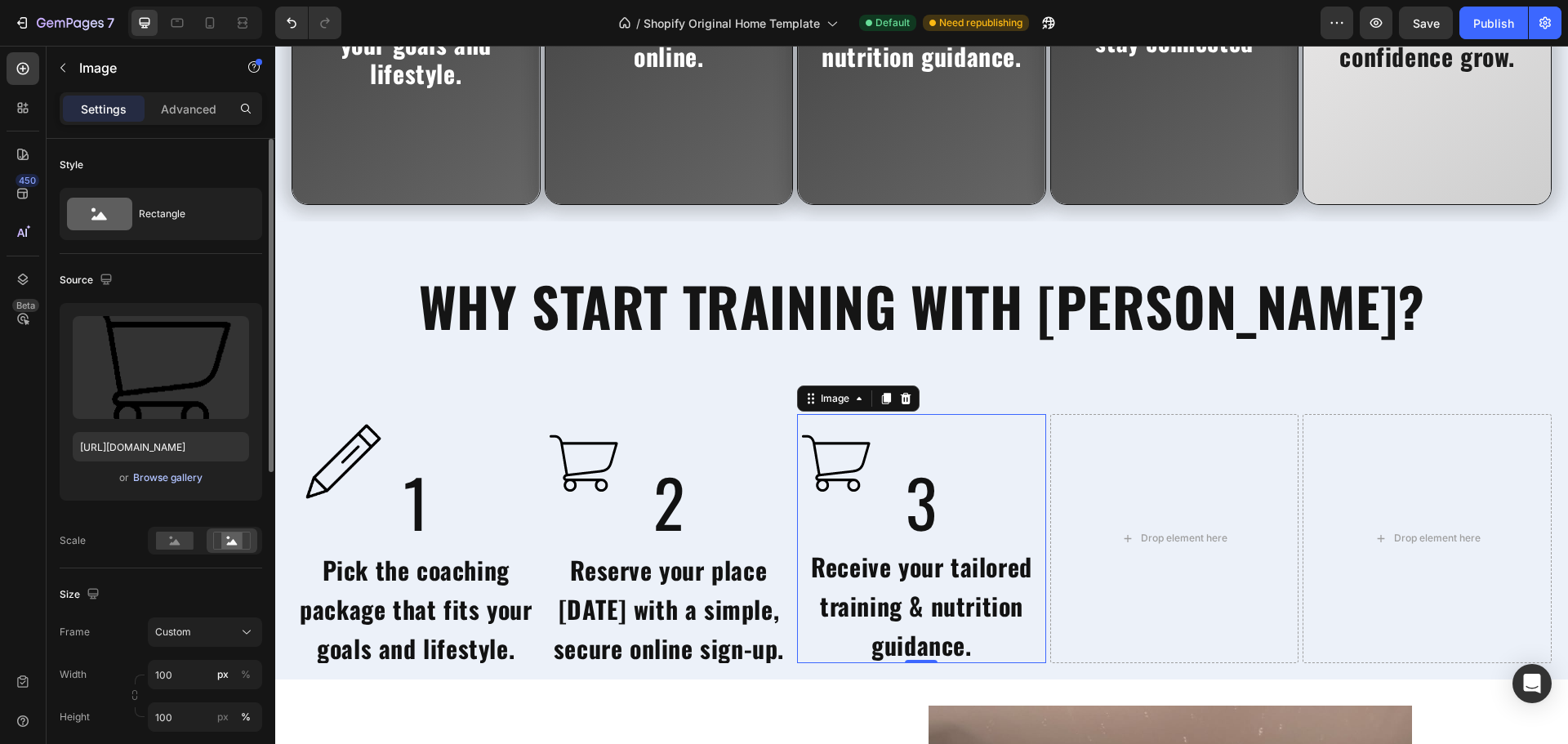
click at [162, 478] on div "Browse gallery" at bounding box center [168, 478] width 70 height 14
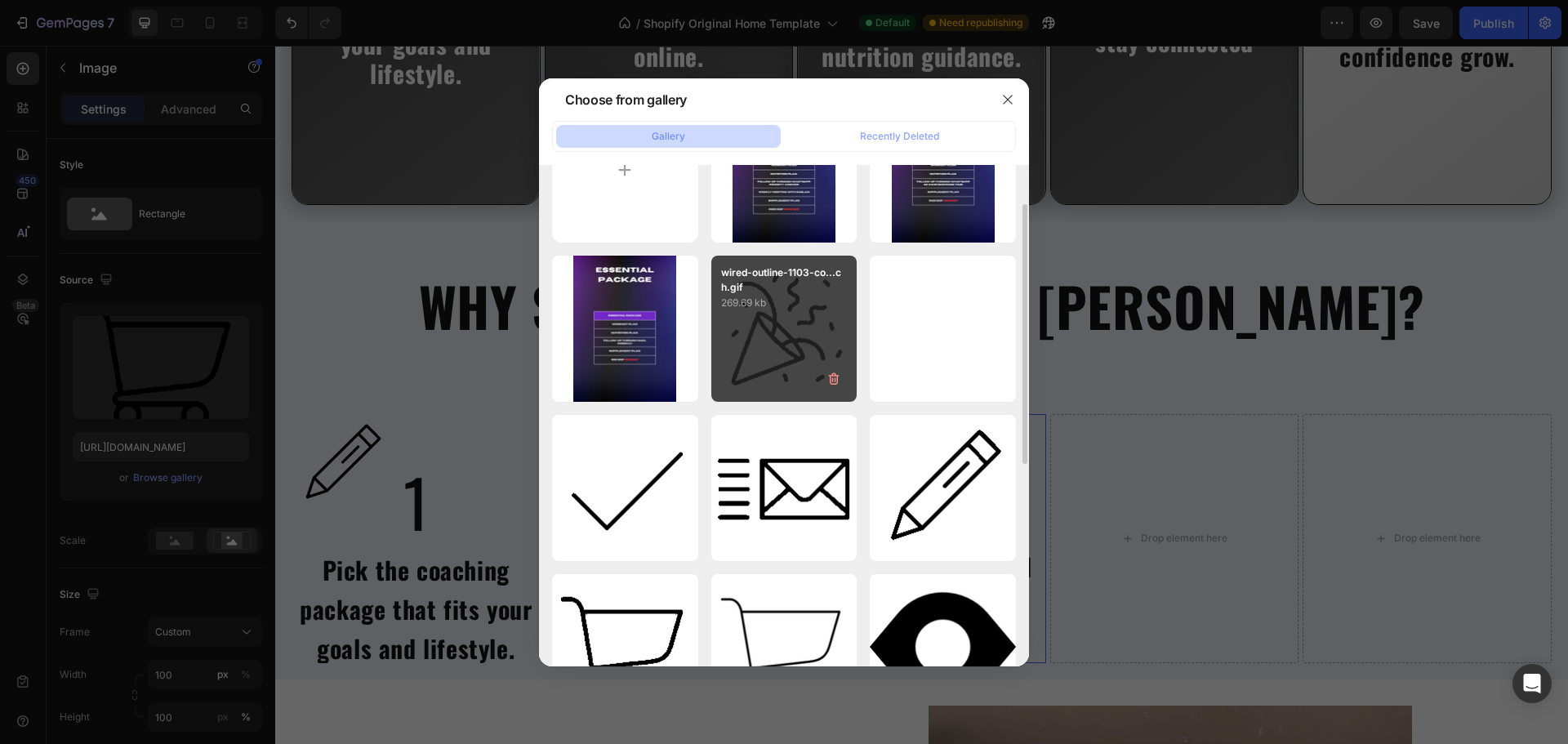
scroll to position [81, 0]
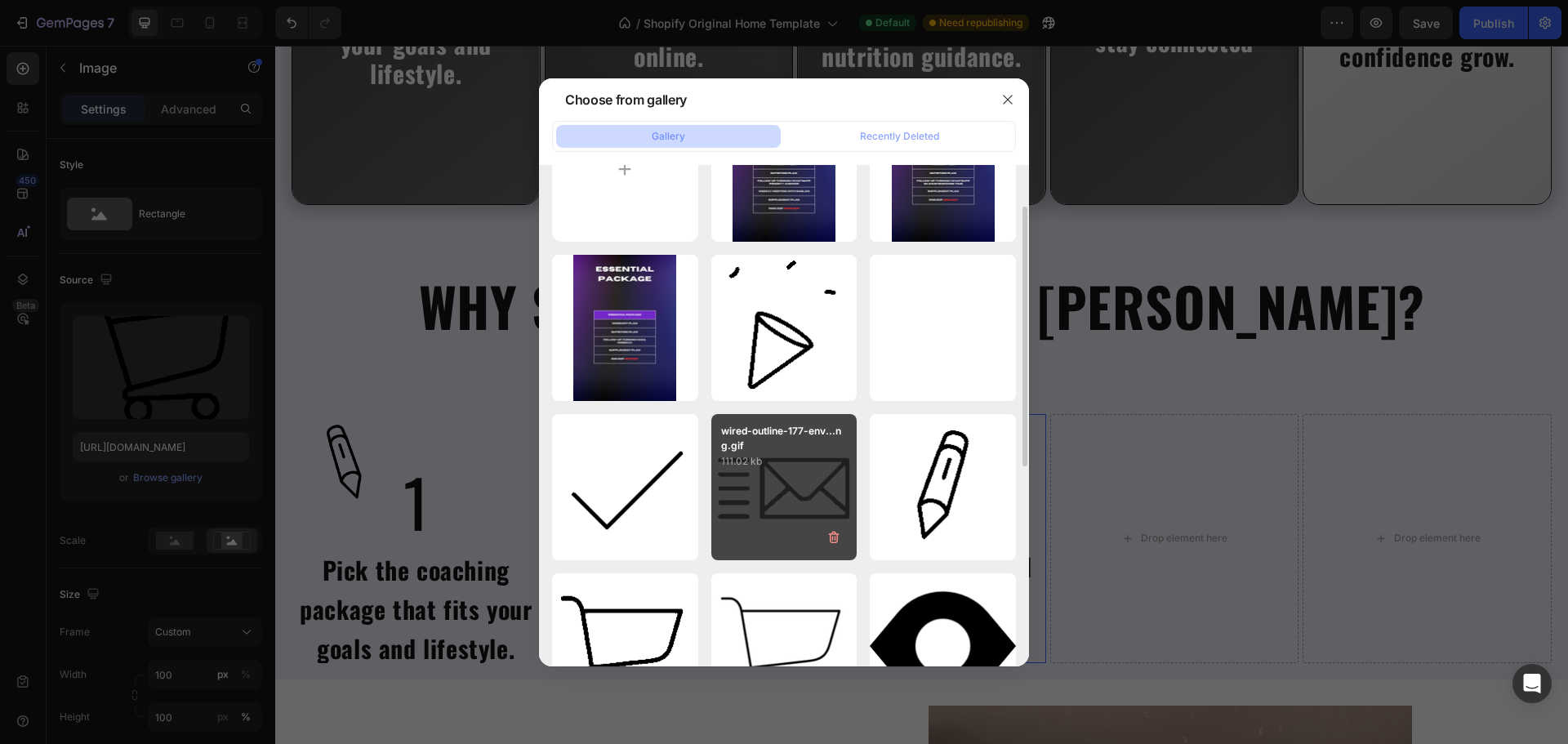
click at [774, 461] on p "111.02 kb" at bounding box center [784, 461] width 126 height 16
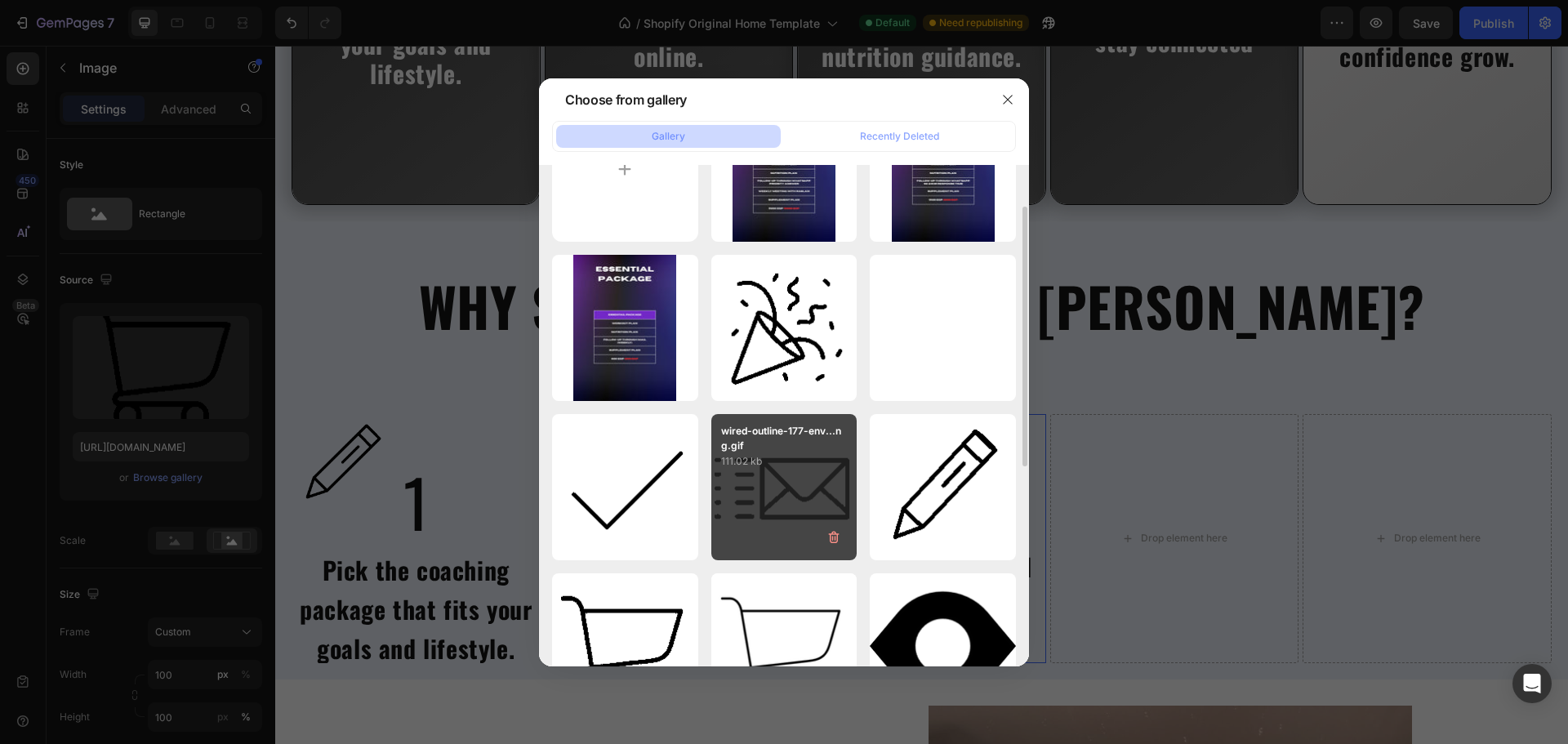
type input "[URL][DOMAIN_NAME]"
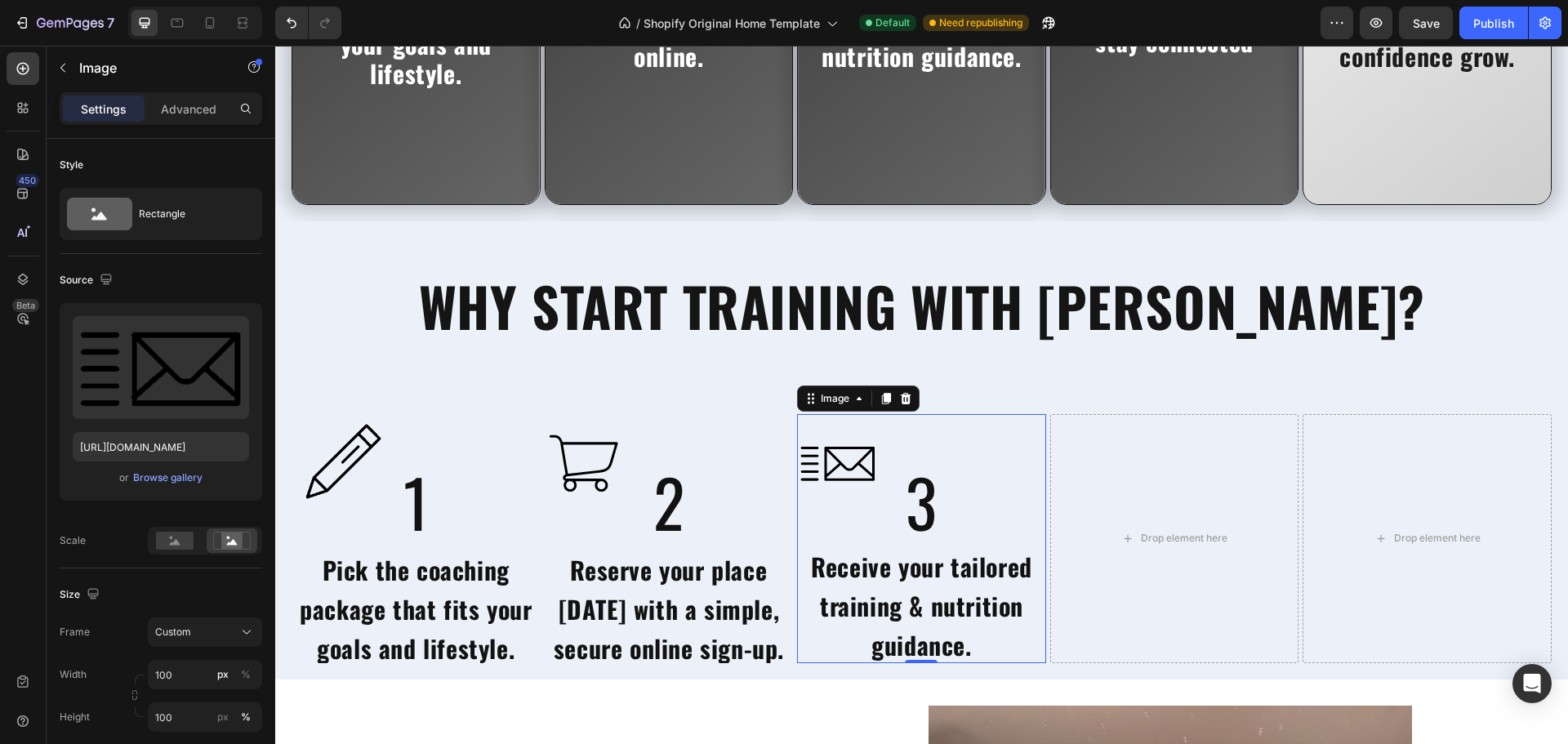
click at [860, 465] on img at bounding box center [838, 463] width 81 height 99
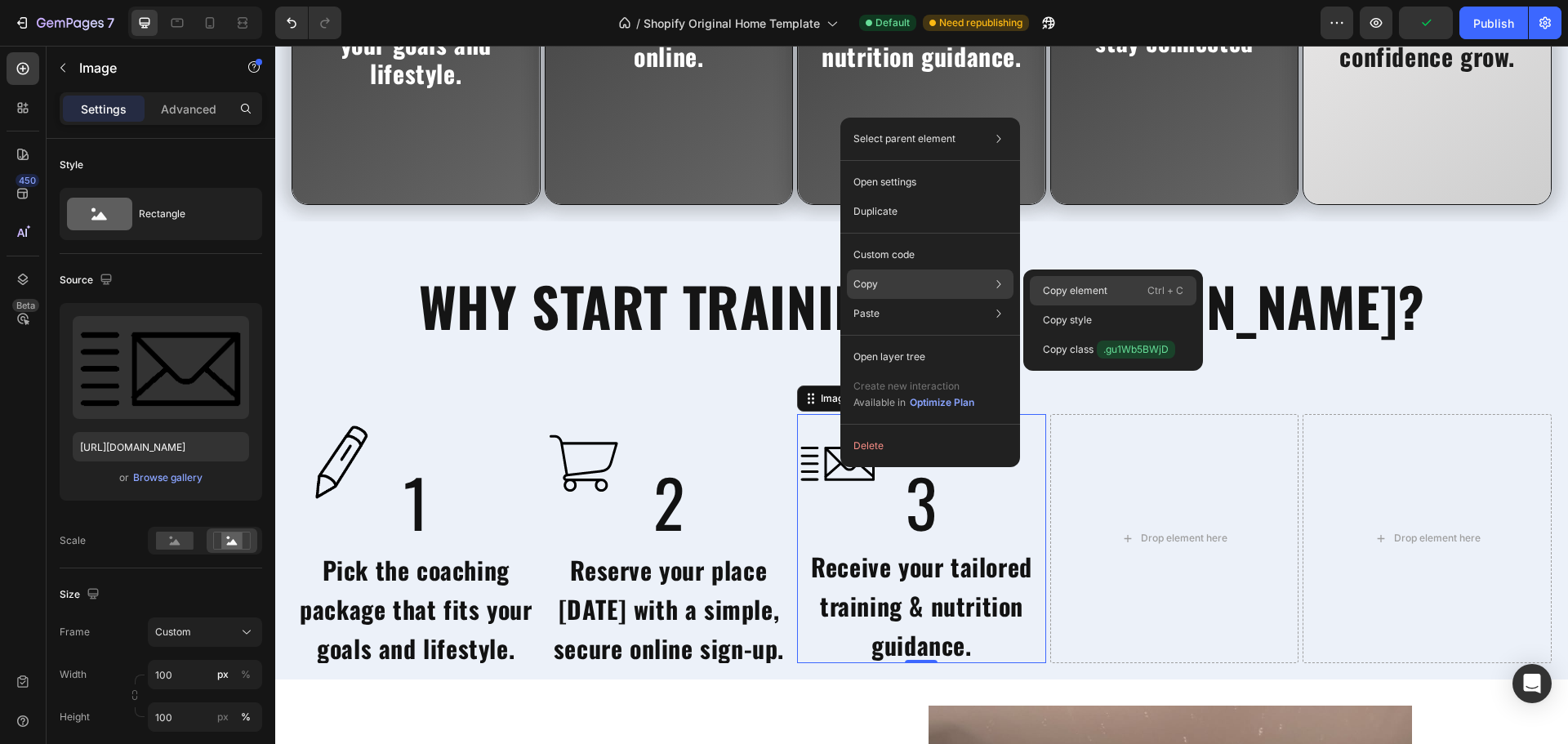
click at [1066, 283] on p "Copy element" at bounding box center [1074, 290] width 64 height 14
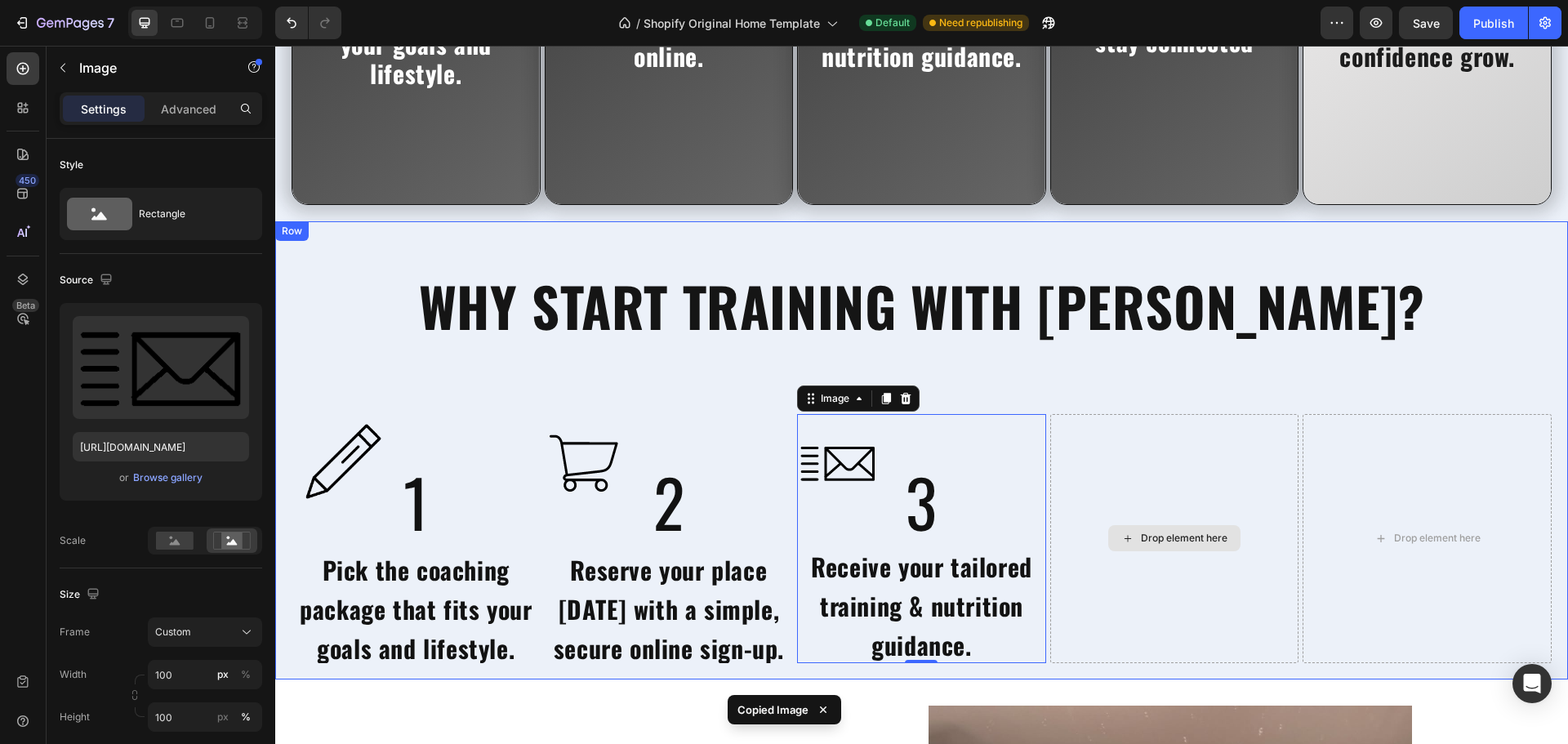
click at [1115, 468] on div "Drop element here" at bounding box center [1175, 539] width 249 height 250
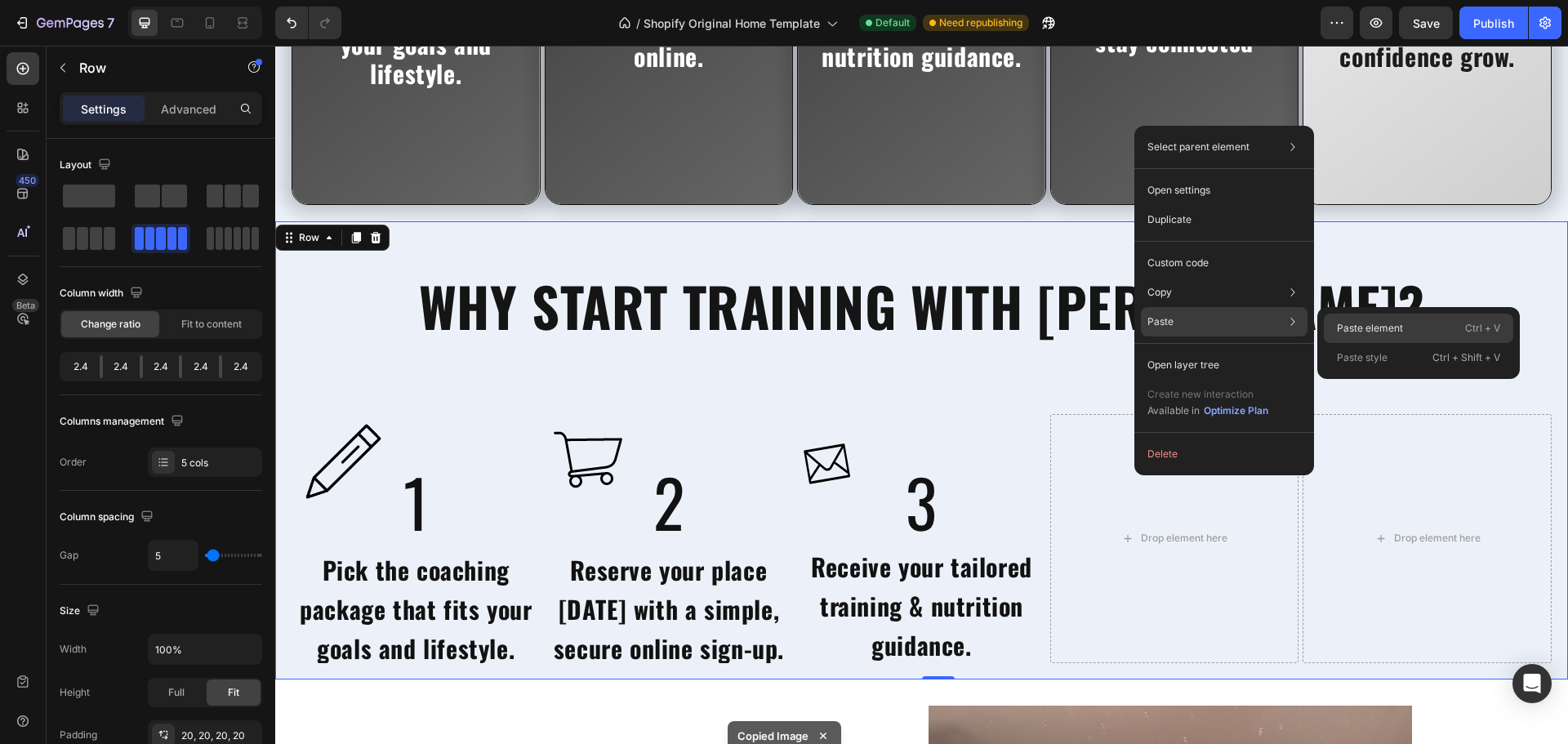
drag, startPoint x: 1348, startPoint y: 332, endPoint x: 963, endPoint y: 367, distance: 386.6
click at [1348, 332] on p "Paste element" at bounding box center [1370, 327] width 66 height 14
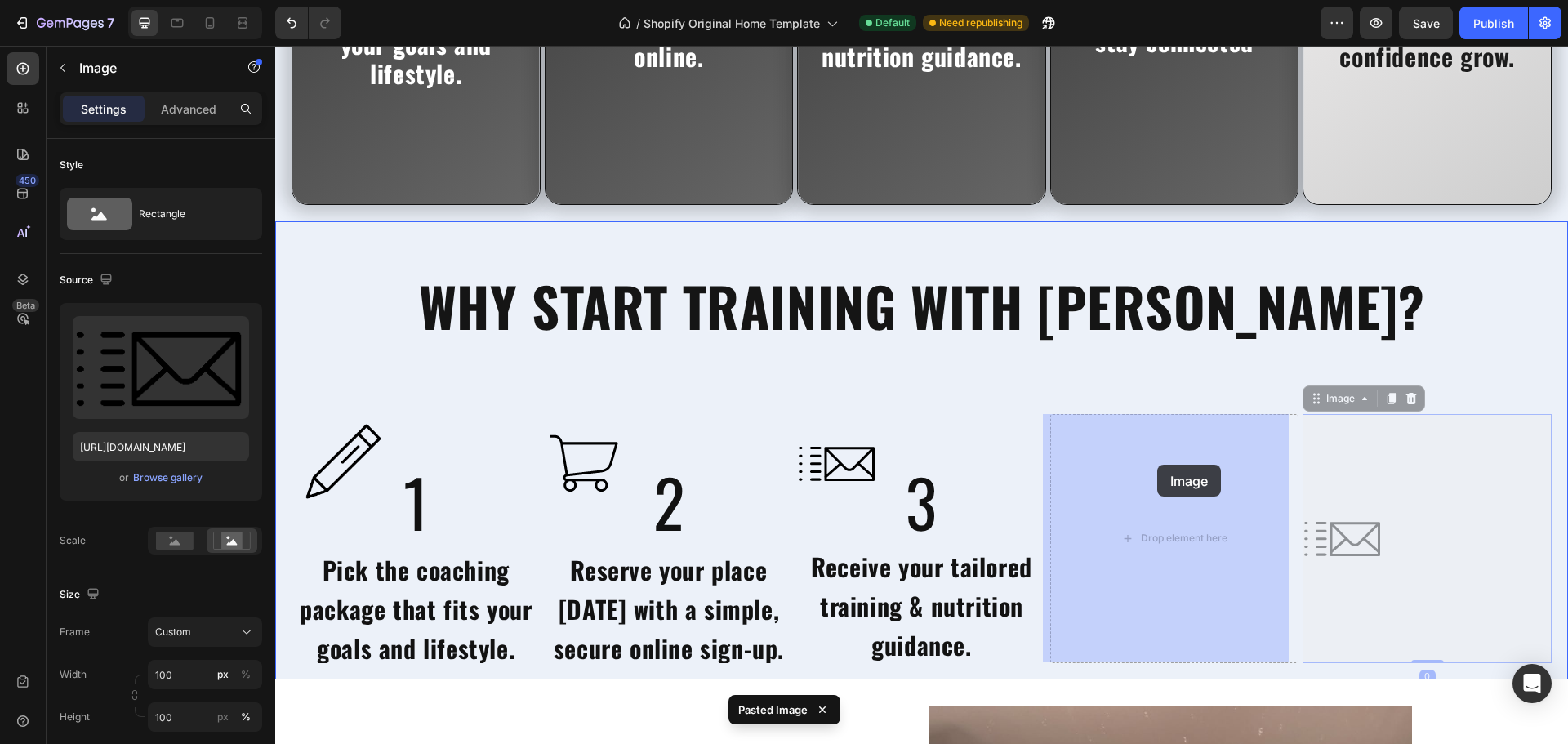
drag, startPoint x: 1333, startPoint y: 527, endPoint x: 1185, endPoint y: 471, distance: 158.2
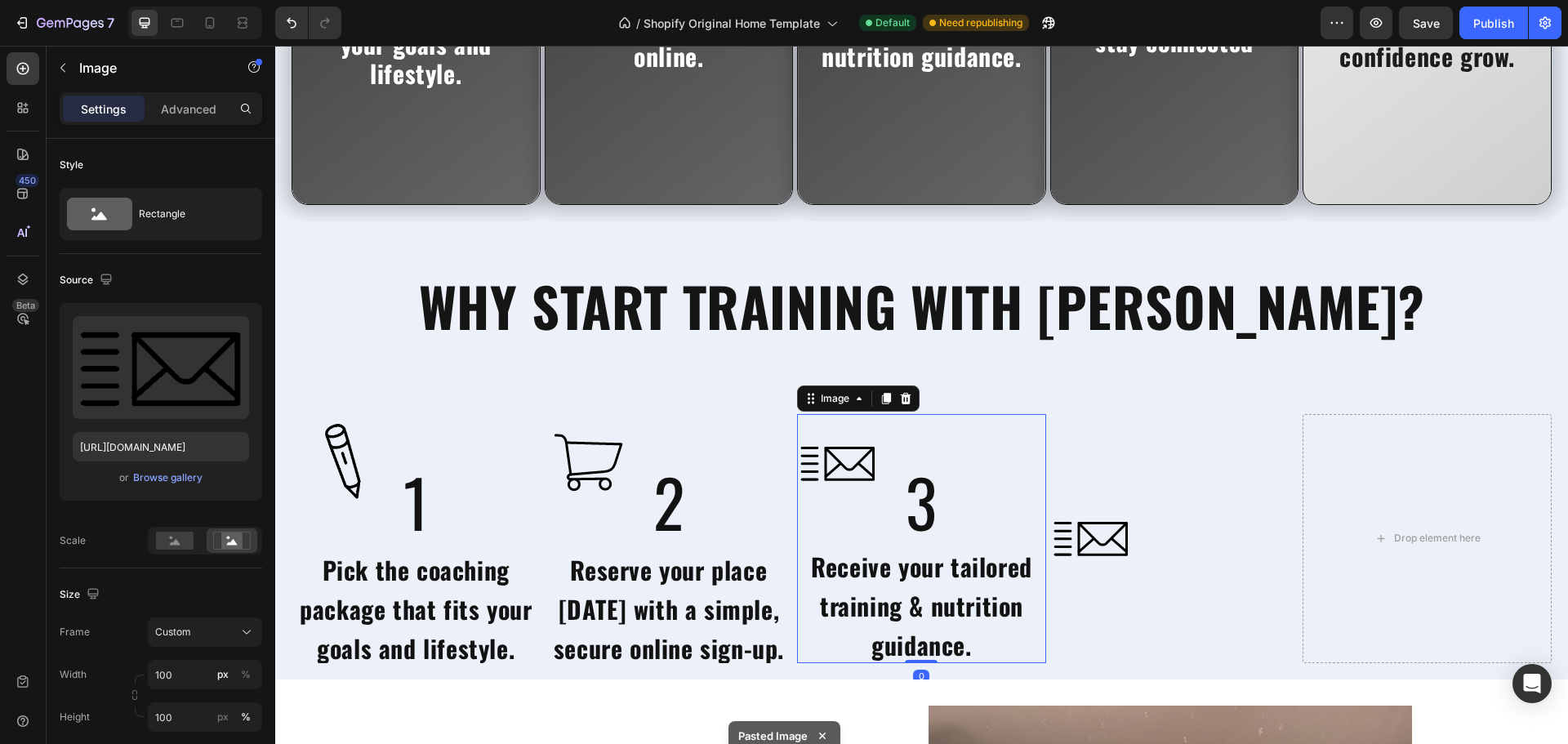
click at [915, 504] on div at bounding box center [922, 463] width 249 height 99
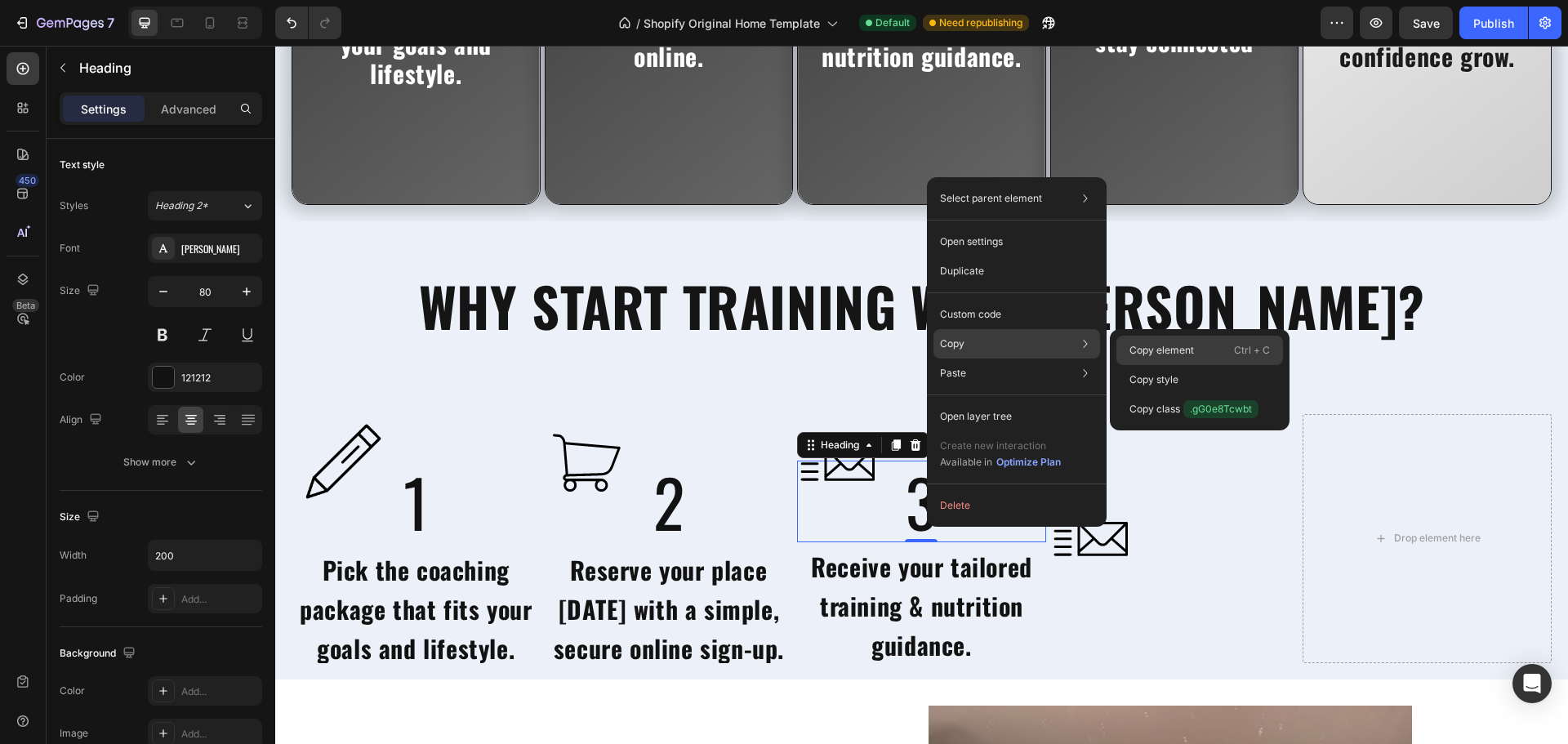
click at [1138, 347] on p "Copy element" at bounding box center [1162, 350] width 64 height 14
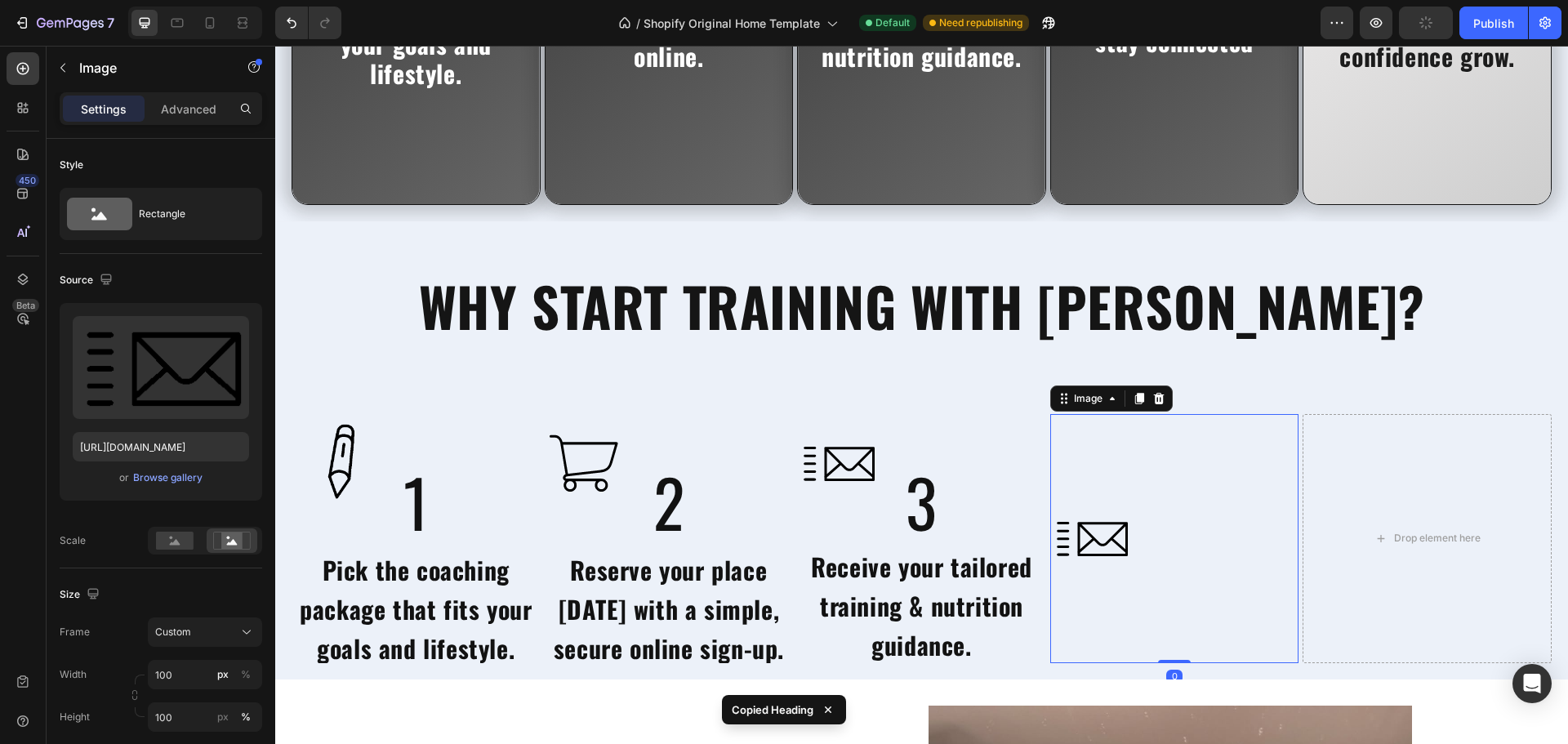
drag, startPoint x: 1152, startPoint y: 556, endPoint x: 1188, endPoint y: 593, distance: 51.6
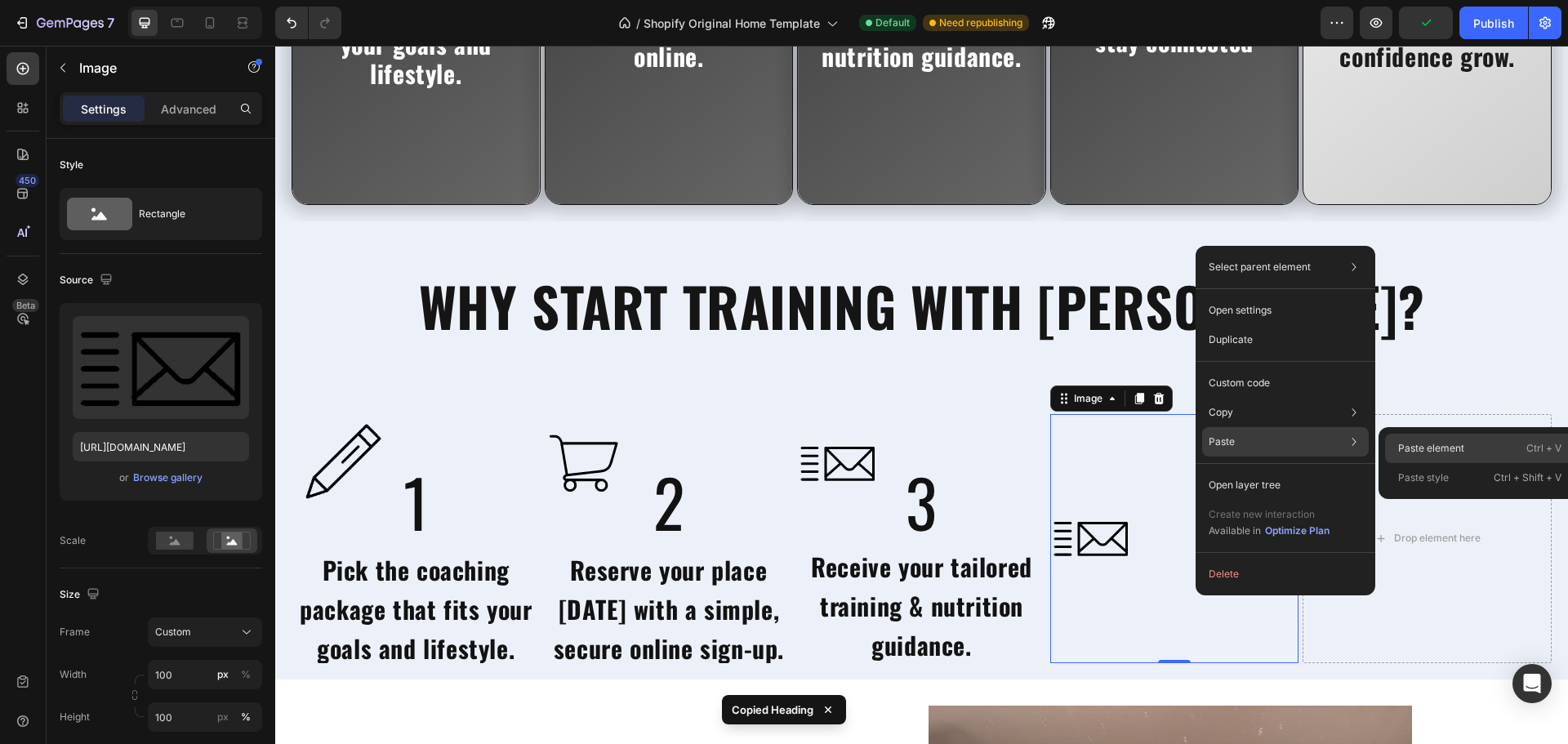
drag, startPoint x: 1400, startPoint y: 439, endPoint x: 1037, endPoint y: 439, distance: 363.0
click at [1400, 463] on div "Paste element Ctrl + V" at bounding box center [1479, 478] width 189 height 30
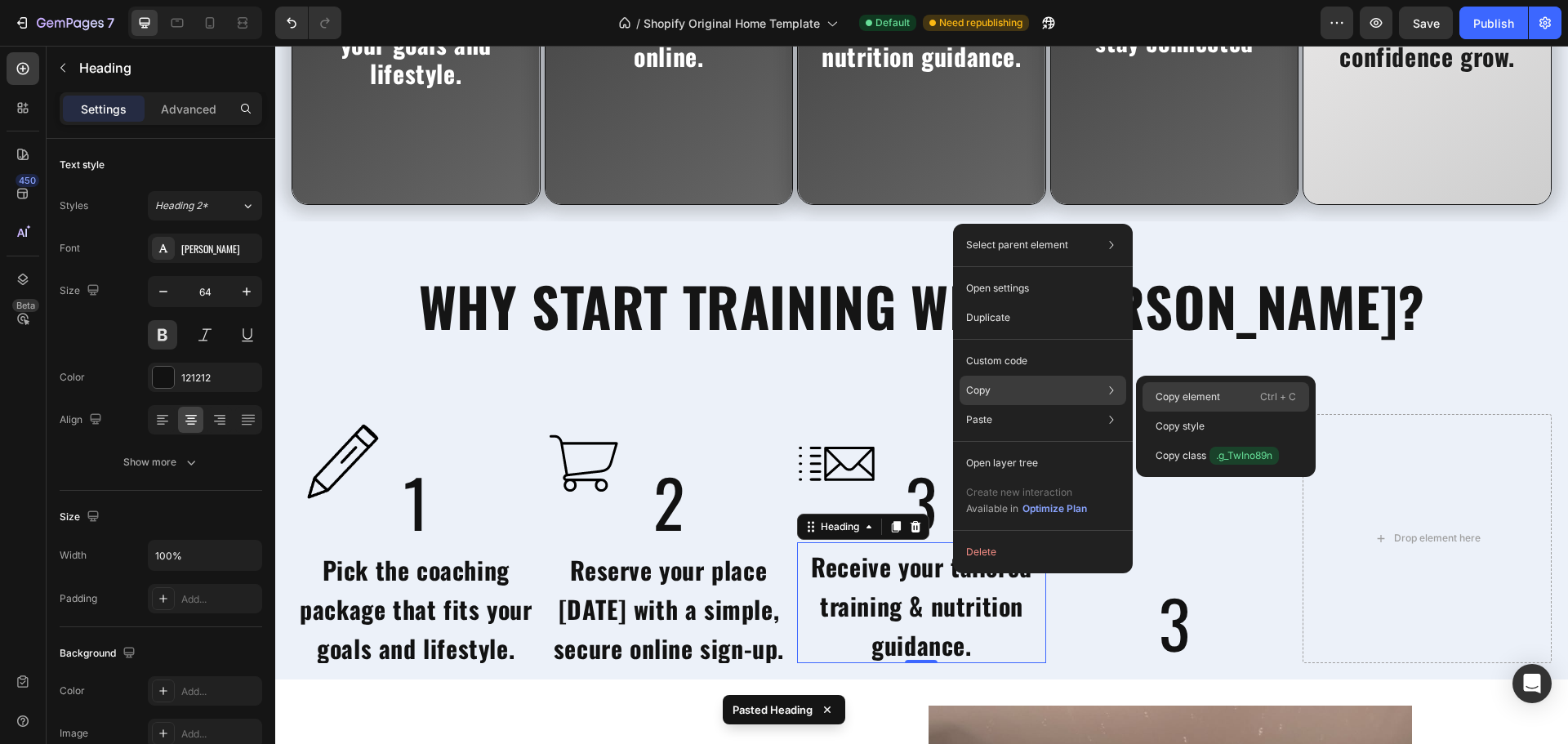
click at [1175, 411] on div "Copy element Ctrl + C" at bounding box center [1225, 426] width 166 height 30
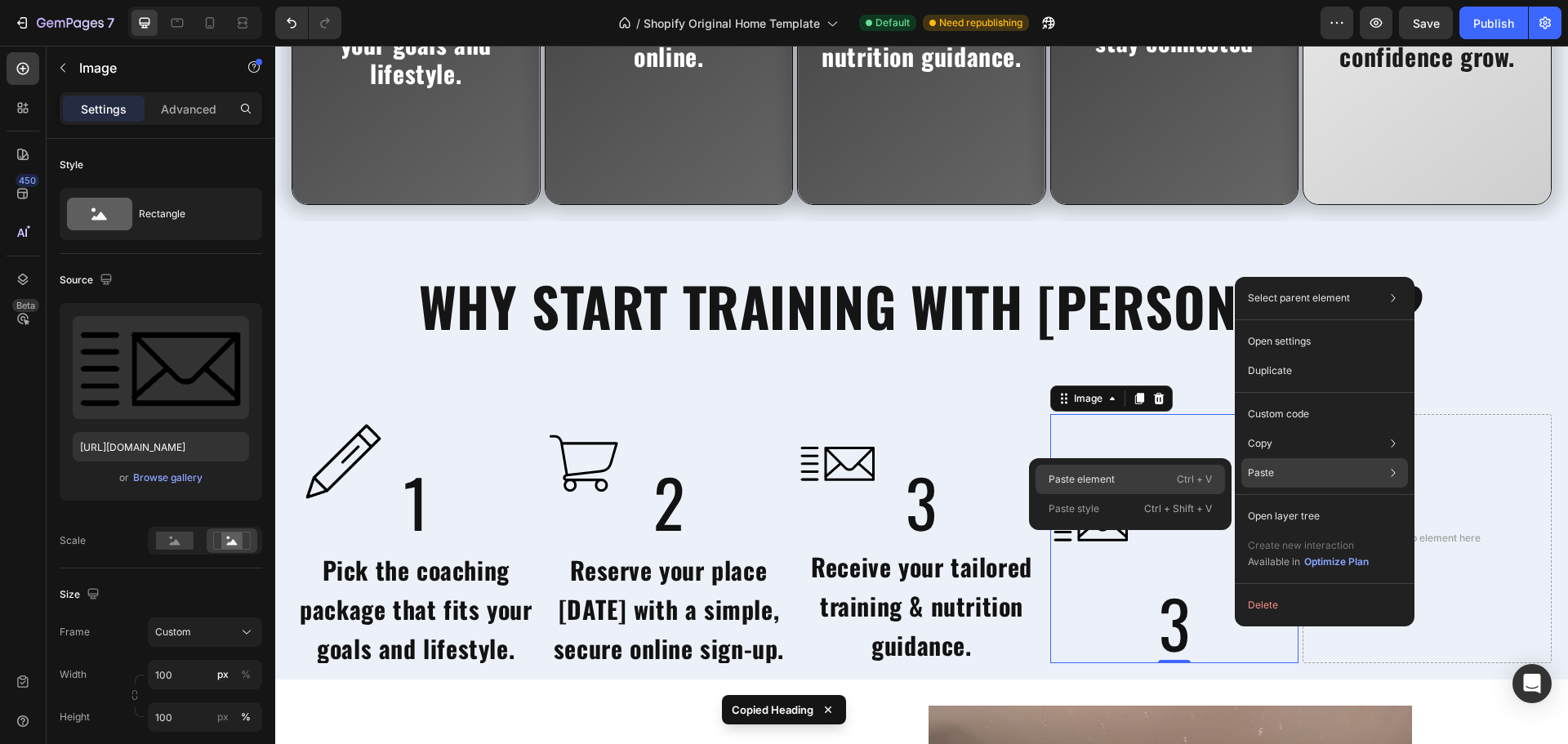
click at [1197, 473] on p "Ctrl + V" at bounding box center [1193, 479] width 35 height 16
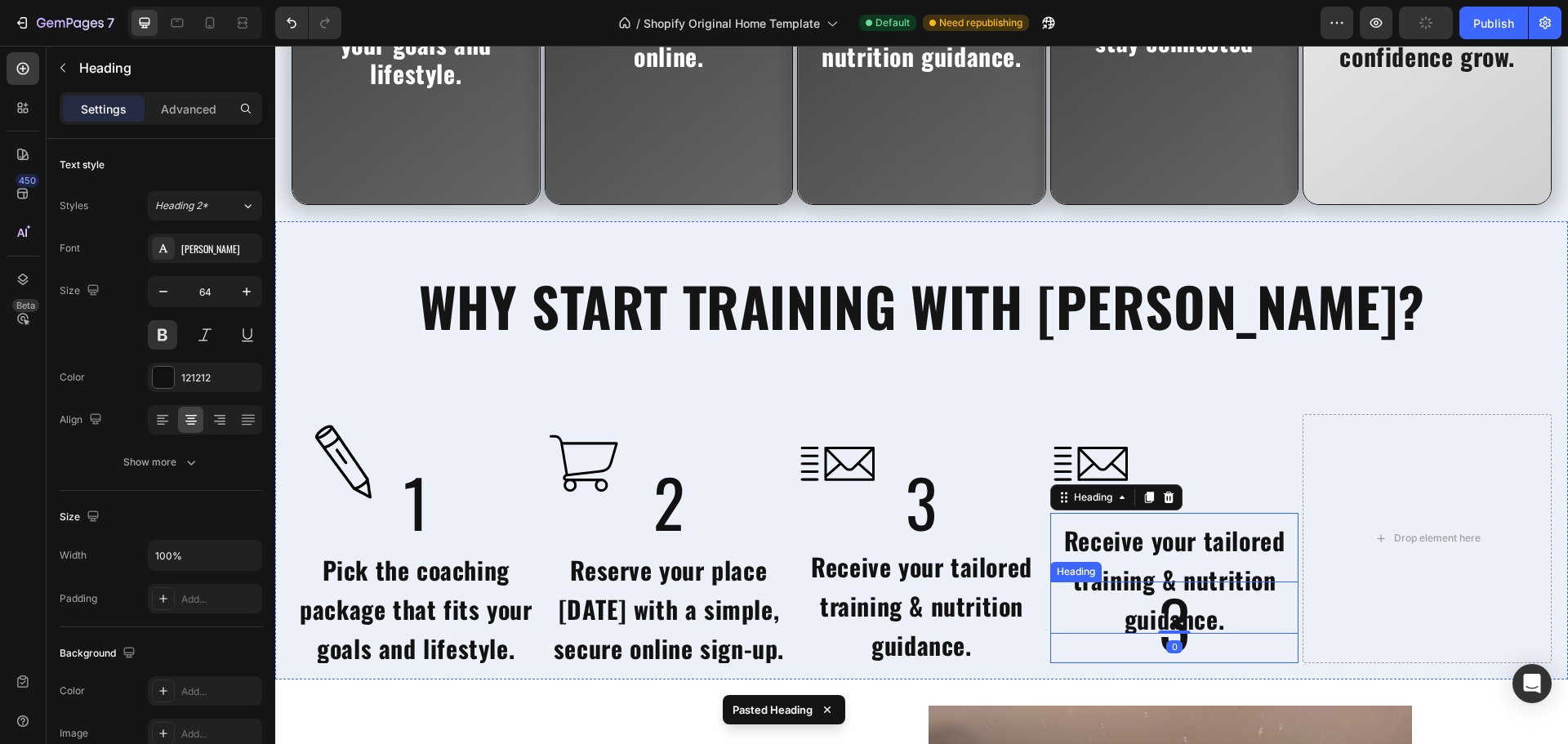
click at [1193, 653] on h2 "3" at bounding box center [1174, 623] width 164 height 81
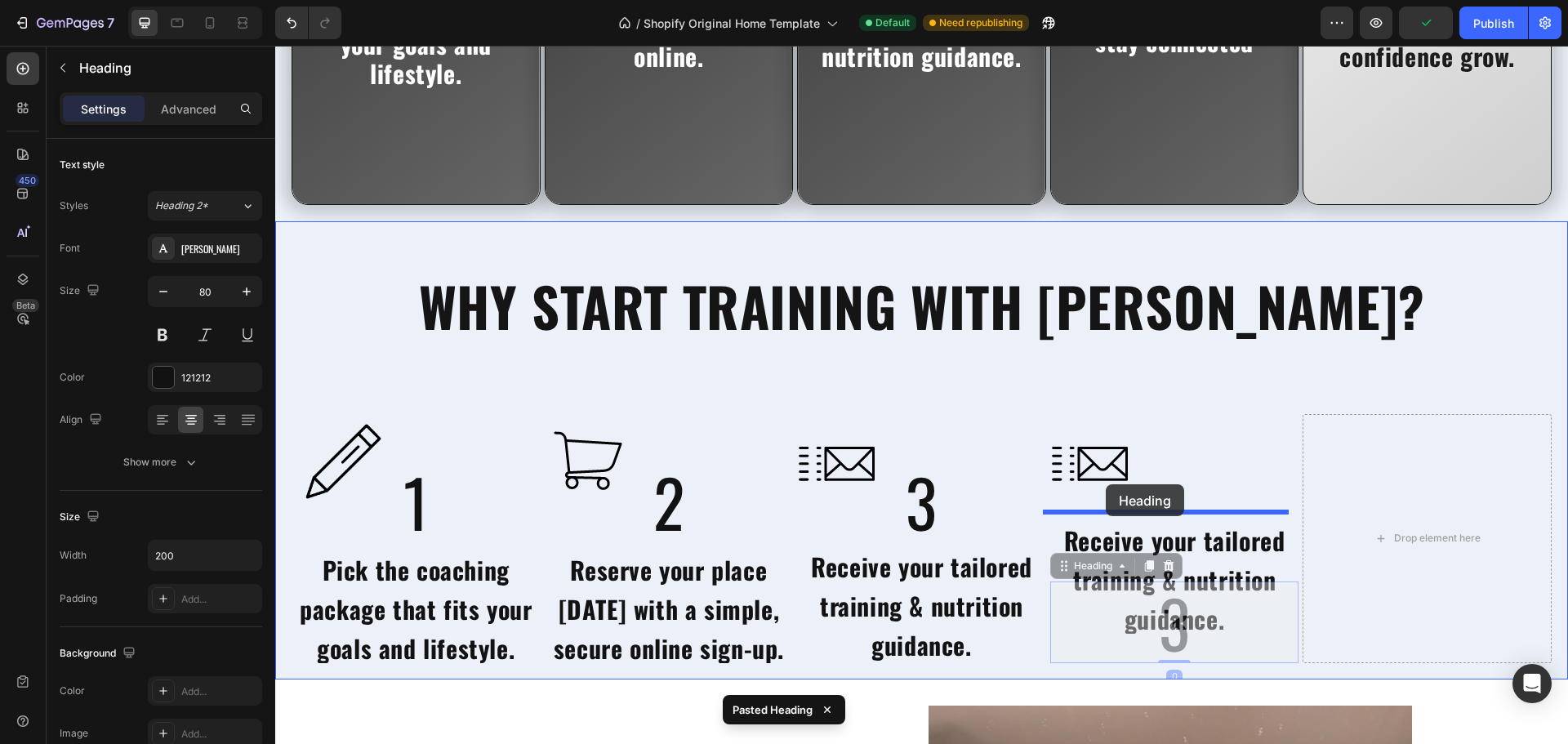
drag, startPoint x: 1085, startPoint y: 572, endPoint x: 1106, endPoint y: 484, distance: 90.5
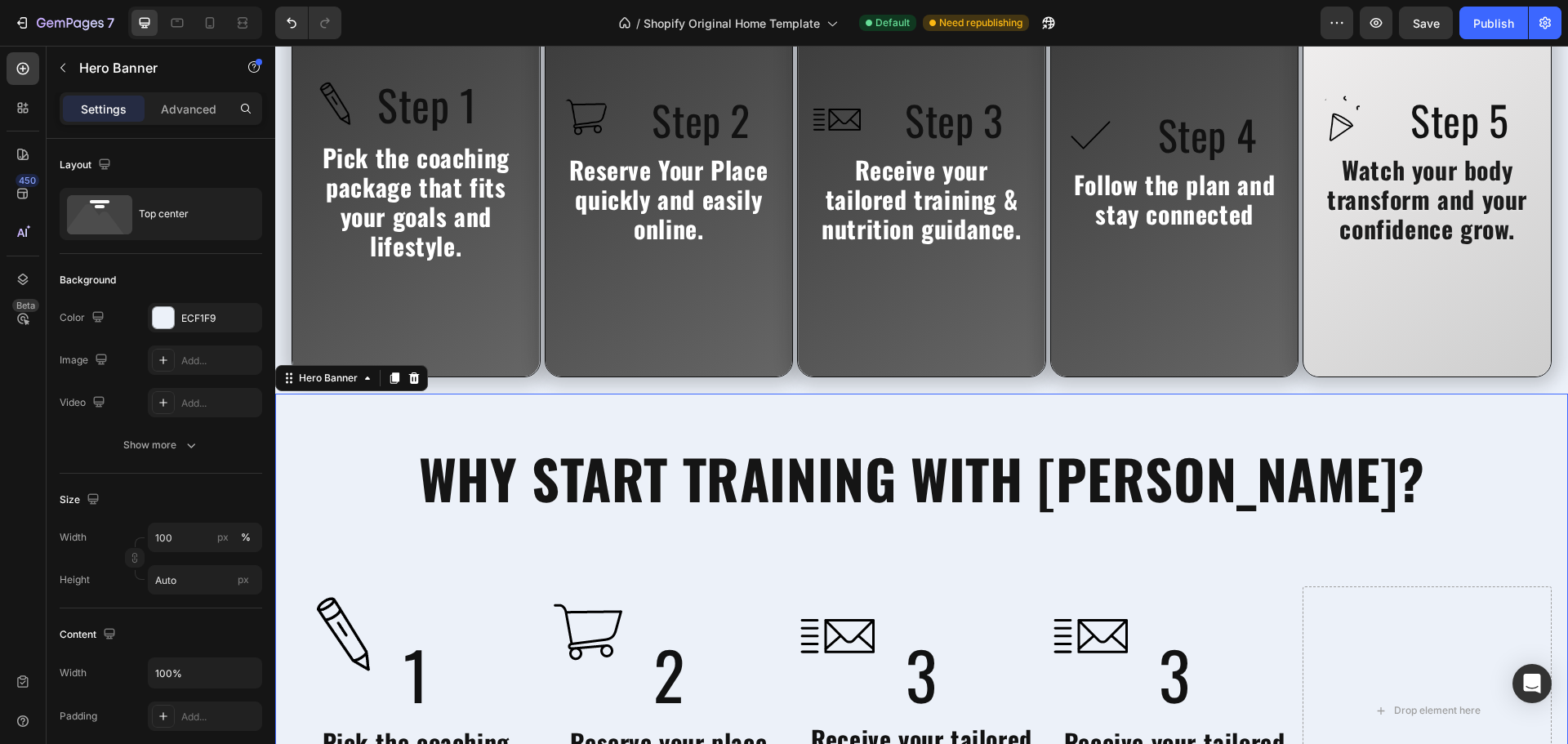
scroll to position [3954, 0]
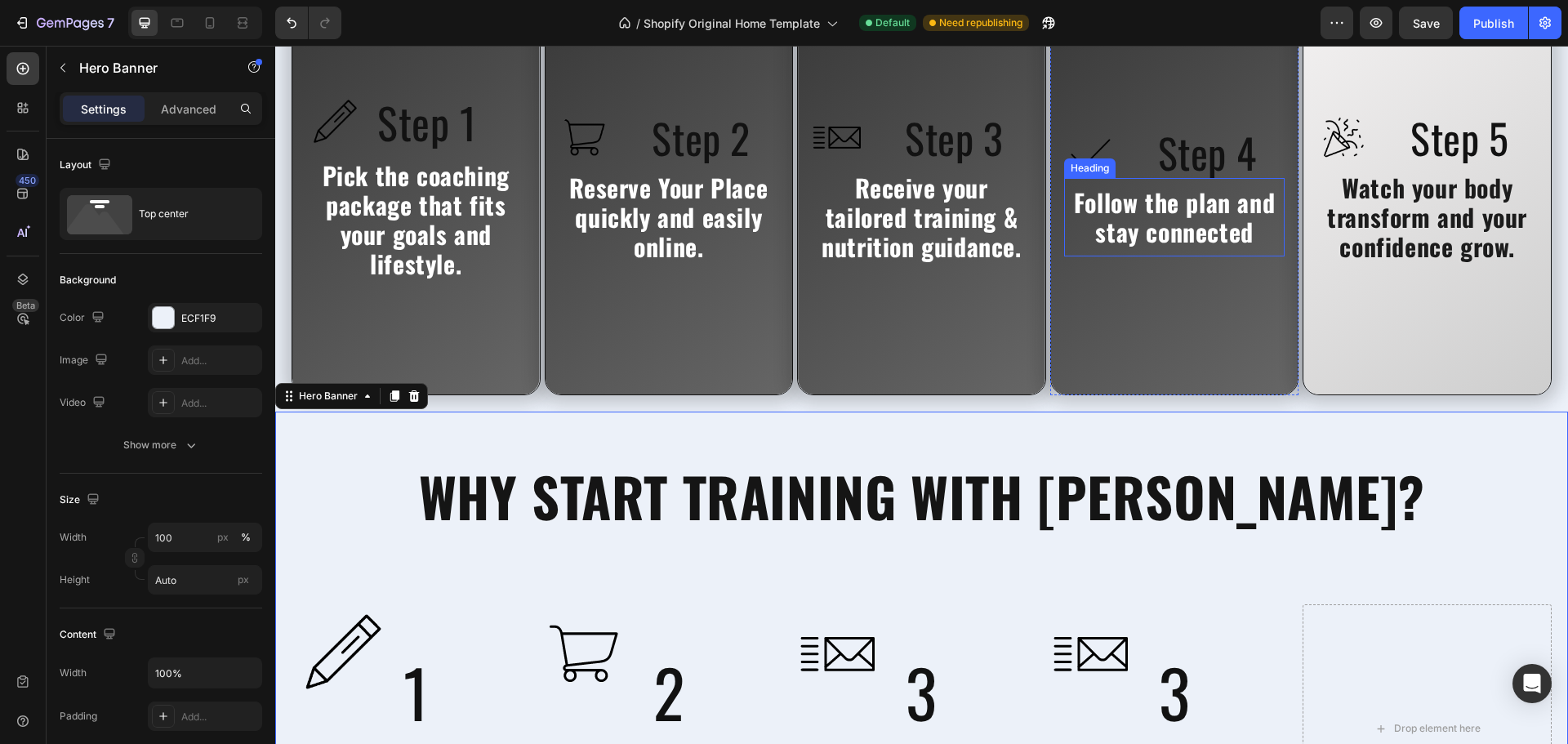
click at [1152, 250] on span "Follow the plan and stay connected" at bounding box center [1174, 217] width 201 height 66
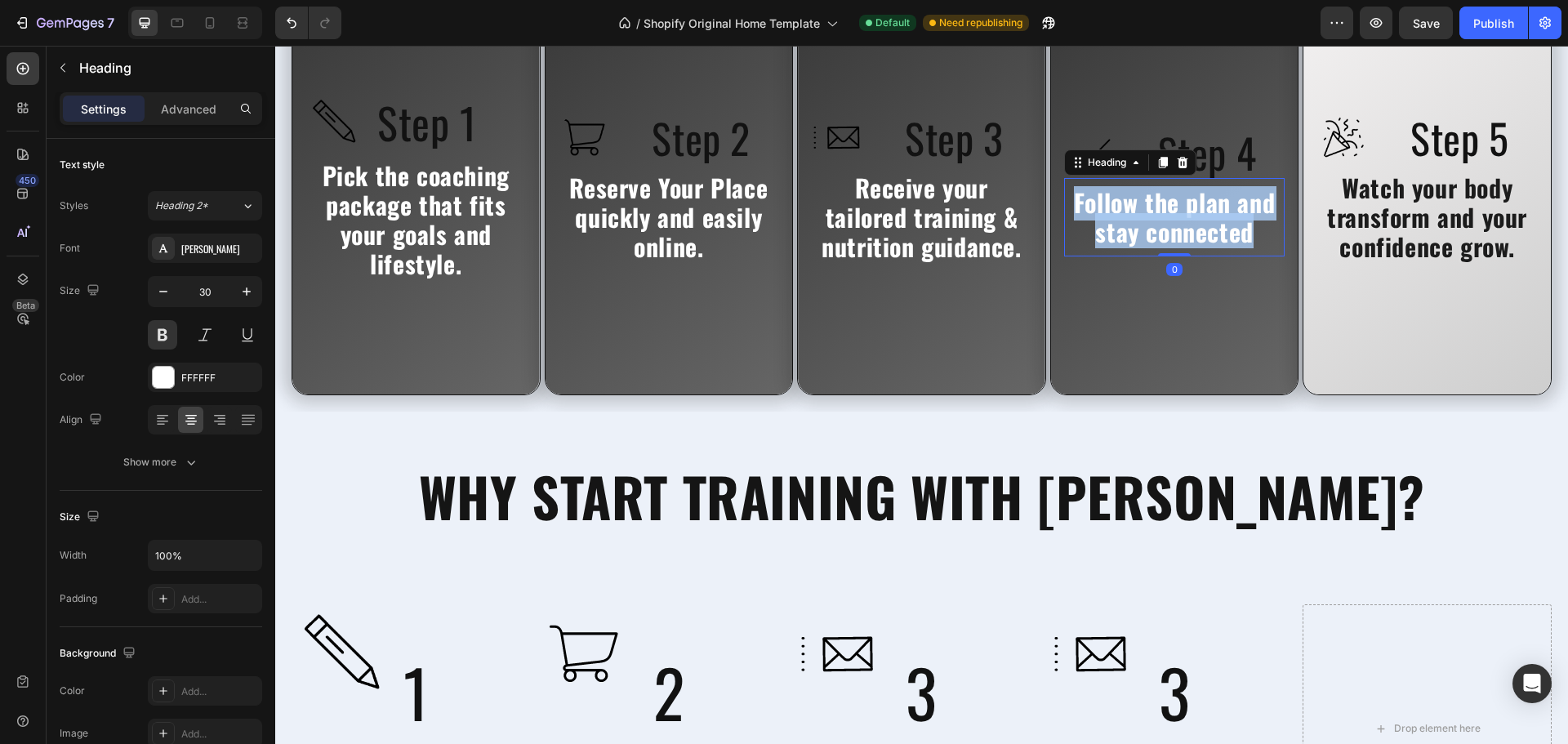
click at [1152, 250] on span "Follow the plan and stay connected" at bounding box center [1174, 217] width 201 height 66
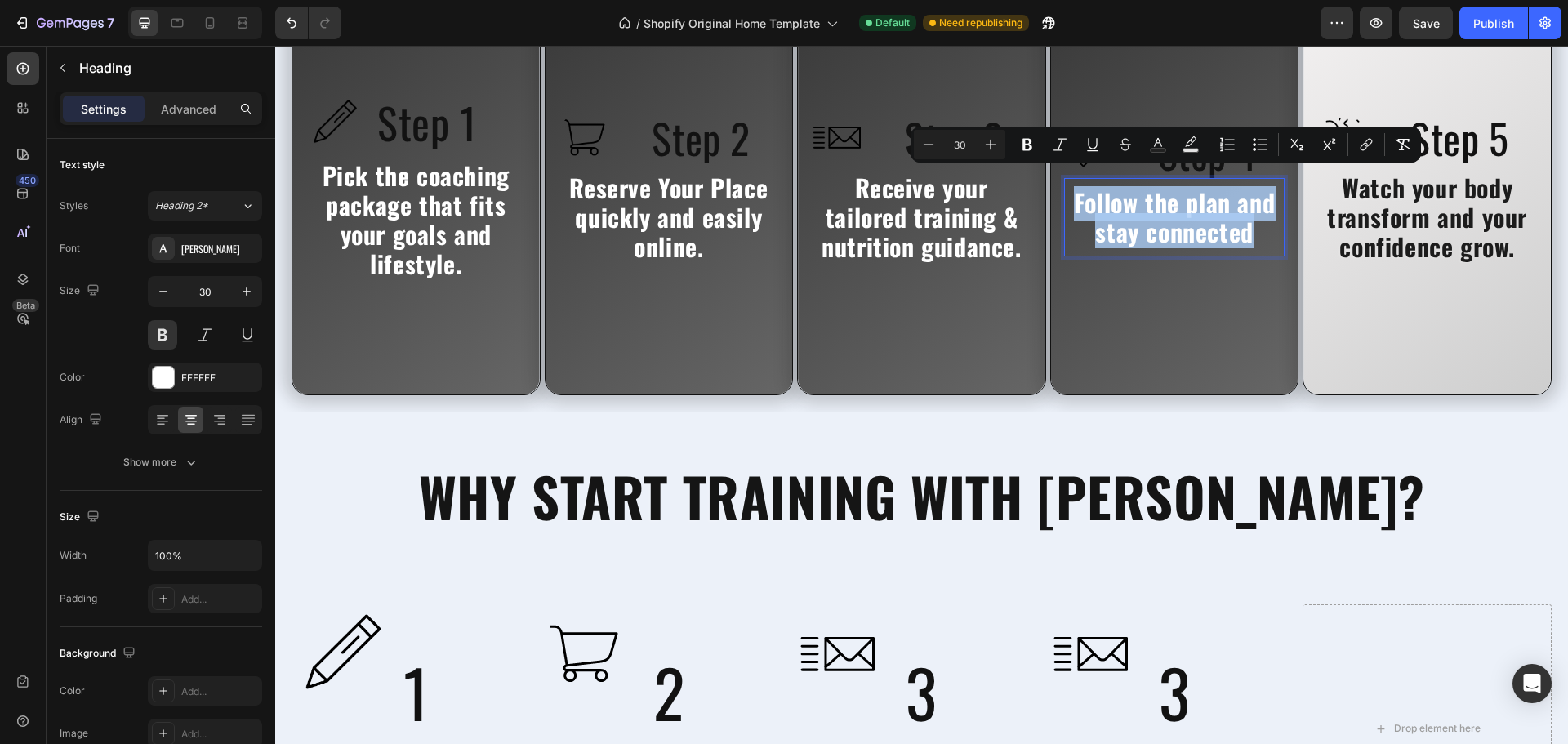
click at [1152, 250] on span "Follow the plan and stay connected" at bounding box center [1174, 217] width 201 height 66
copy span "Follow the plan and stay connected"
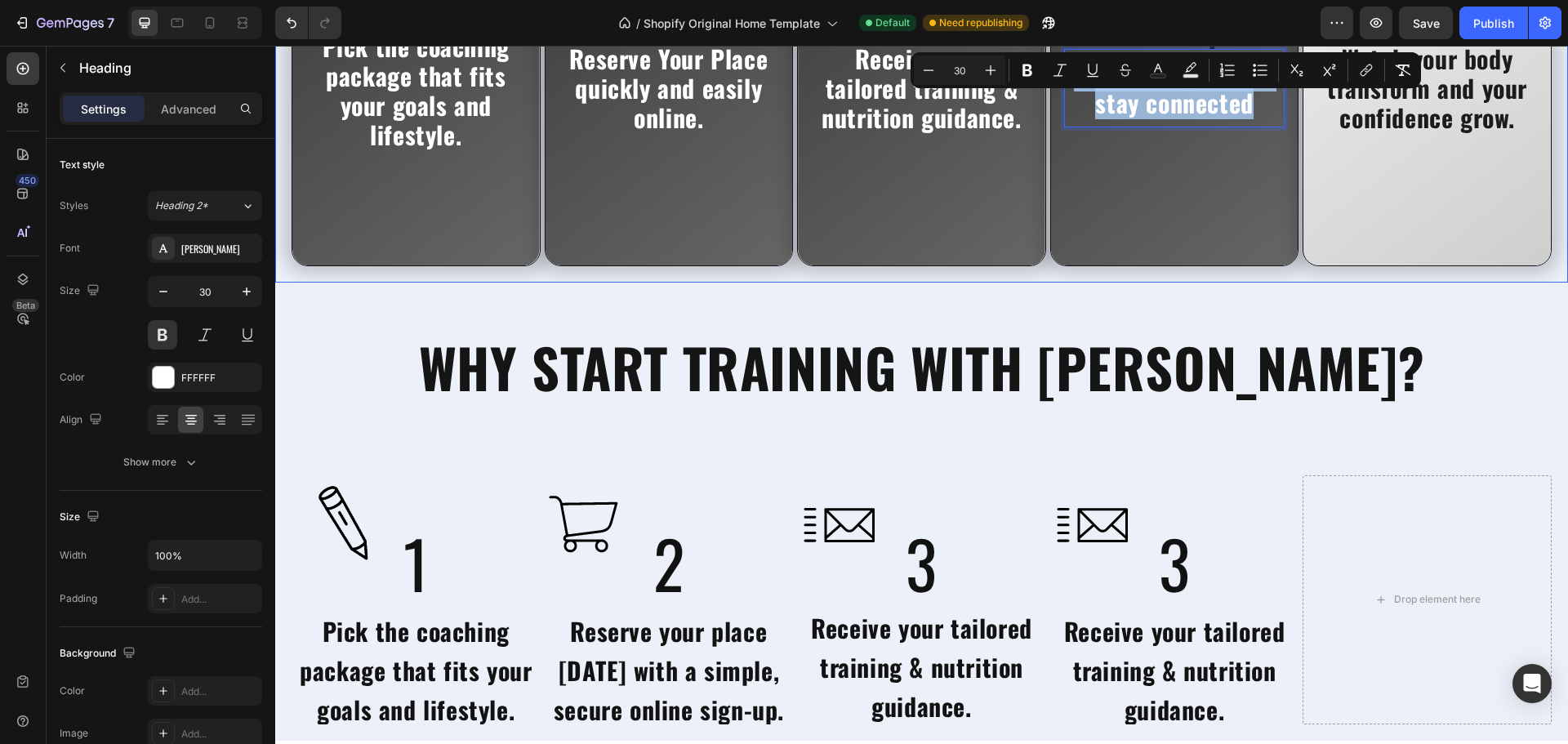
scroll to position [4111, 0]
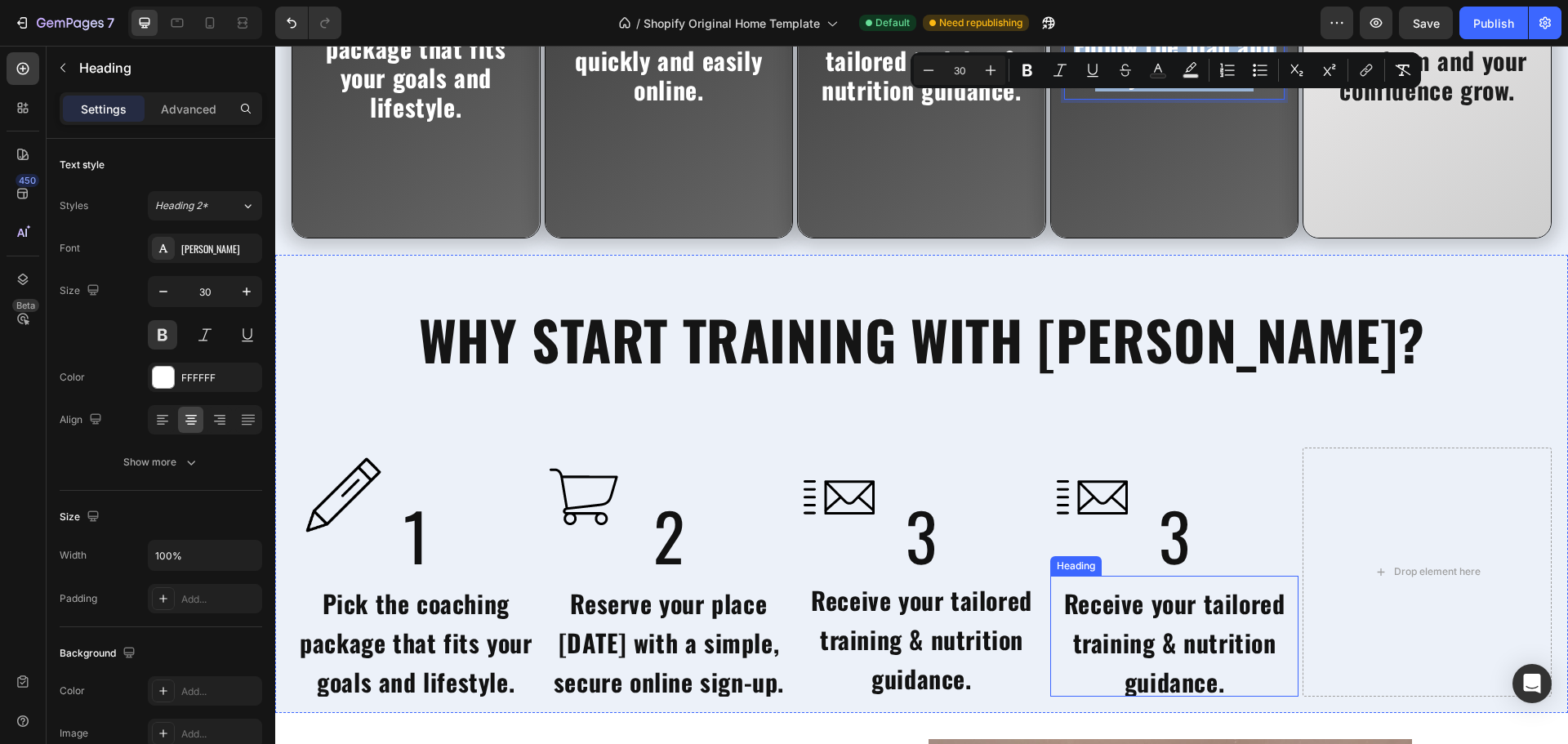
click at [1184, 621] on h2 "Receive your tailored training & nutrition guidance." at bounding box center [1175, 636] width 249 height 120
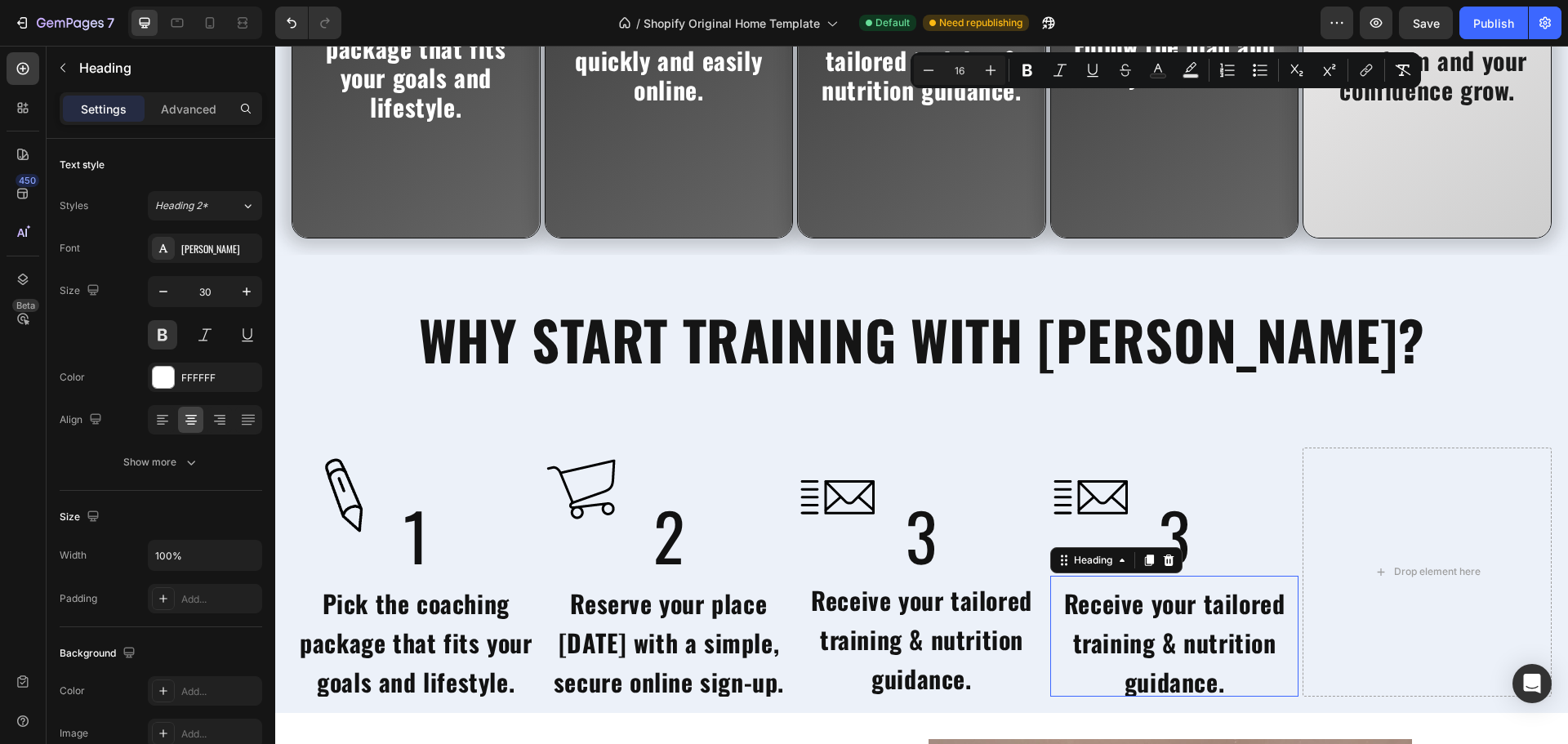
click at [1184, 621] on h2 "Receive your tailored training & nutrition guidance." at bounding box center [1175, 636] width 249 height 120
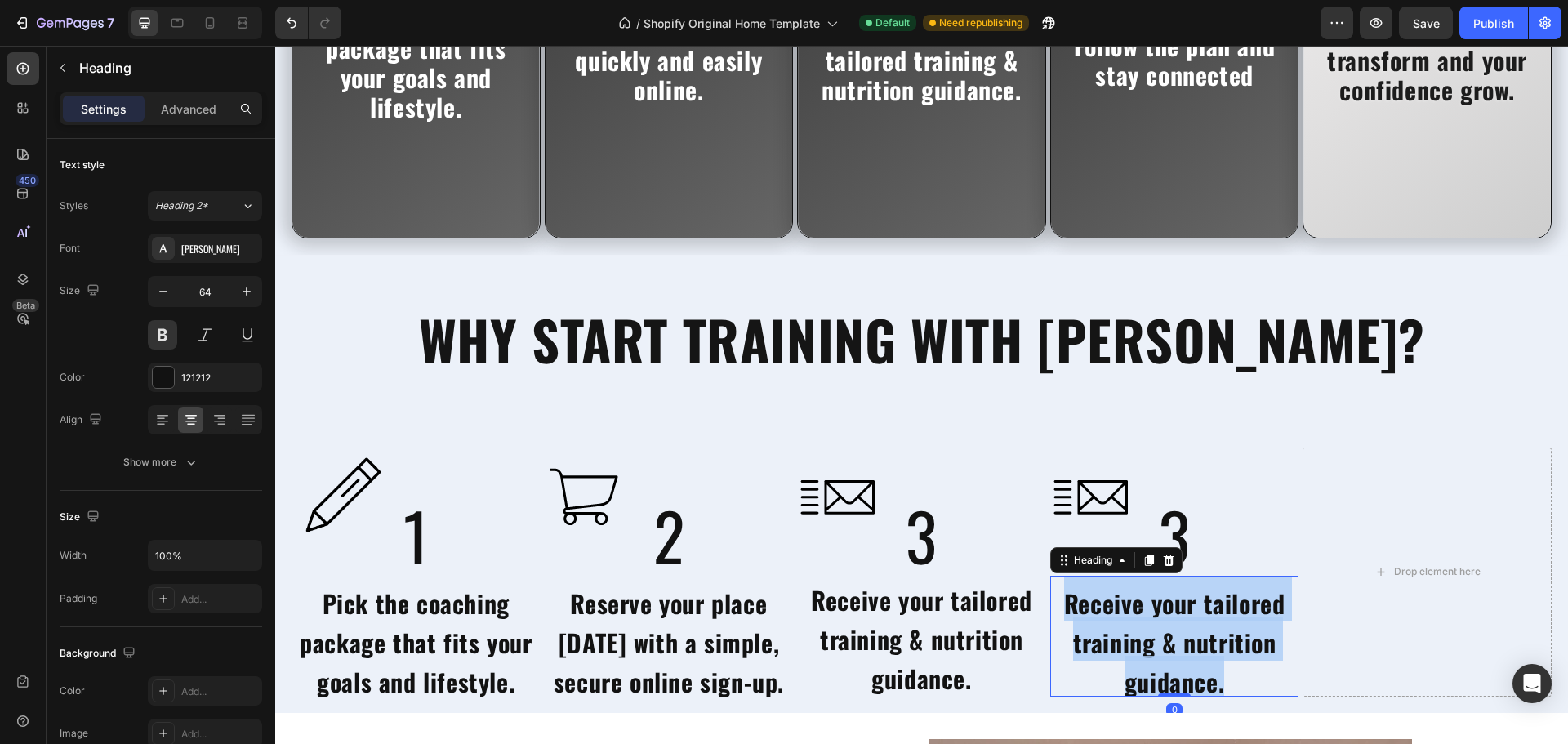
click at [1184, 621] on p "Receive your tailored training & nutrition guidance." at bounding box center [1175, 636] width 246 height 118
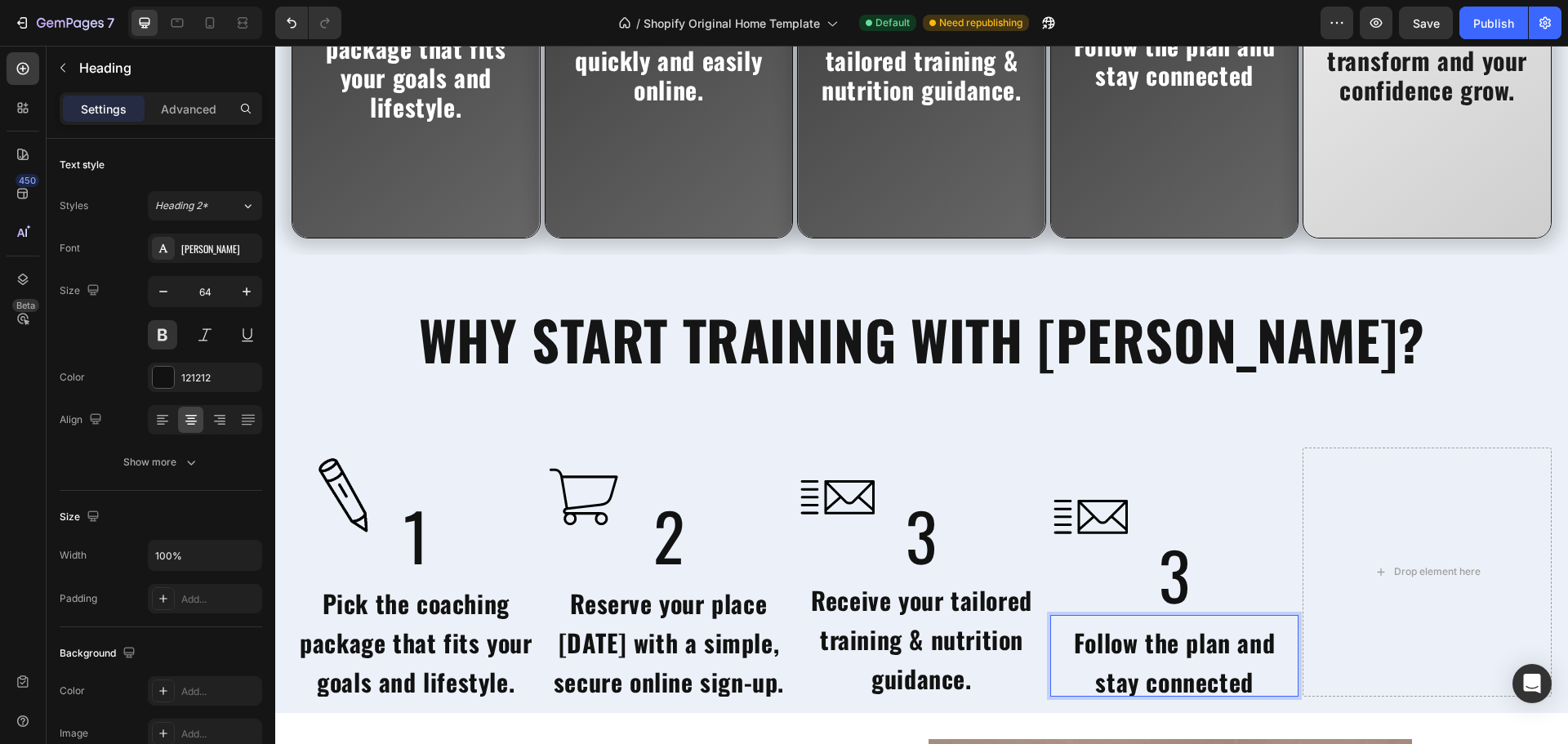
scroll to position [3, 0]
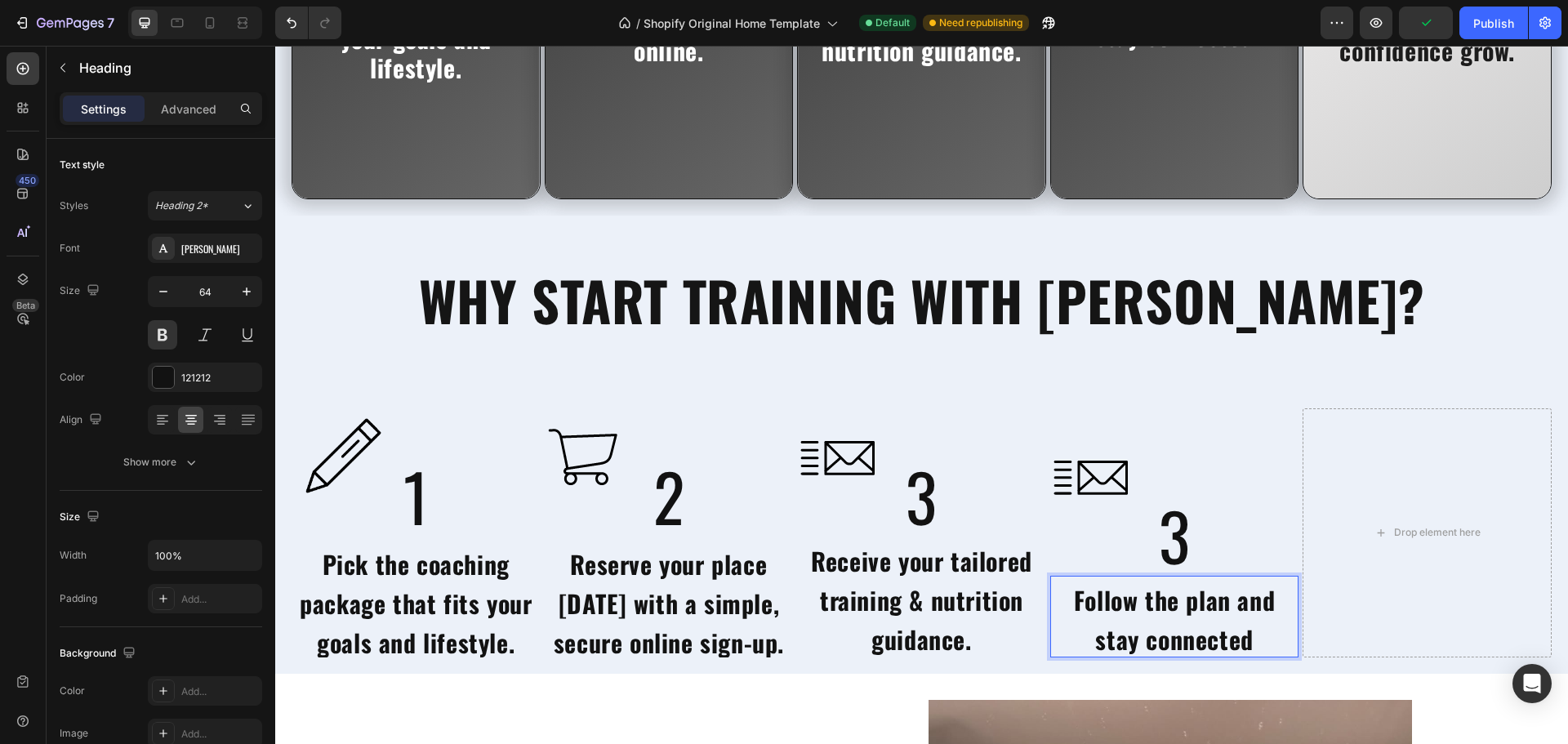
click at [1184, 621] on span "Follow the plan and stay connected" at bounding box center [1174, 620] width 201 height 76
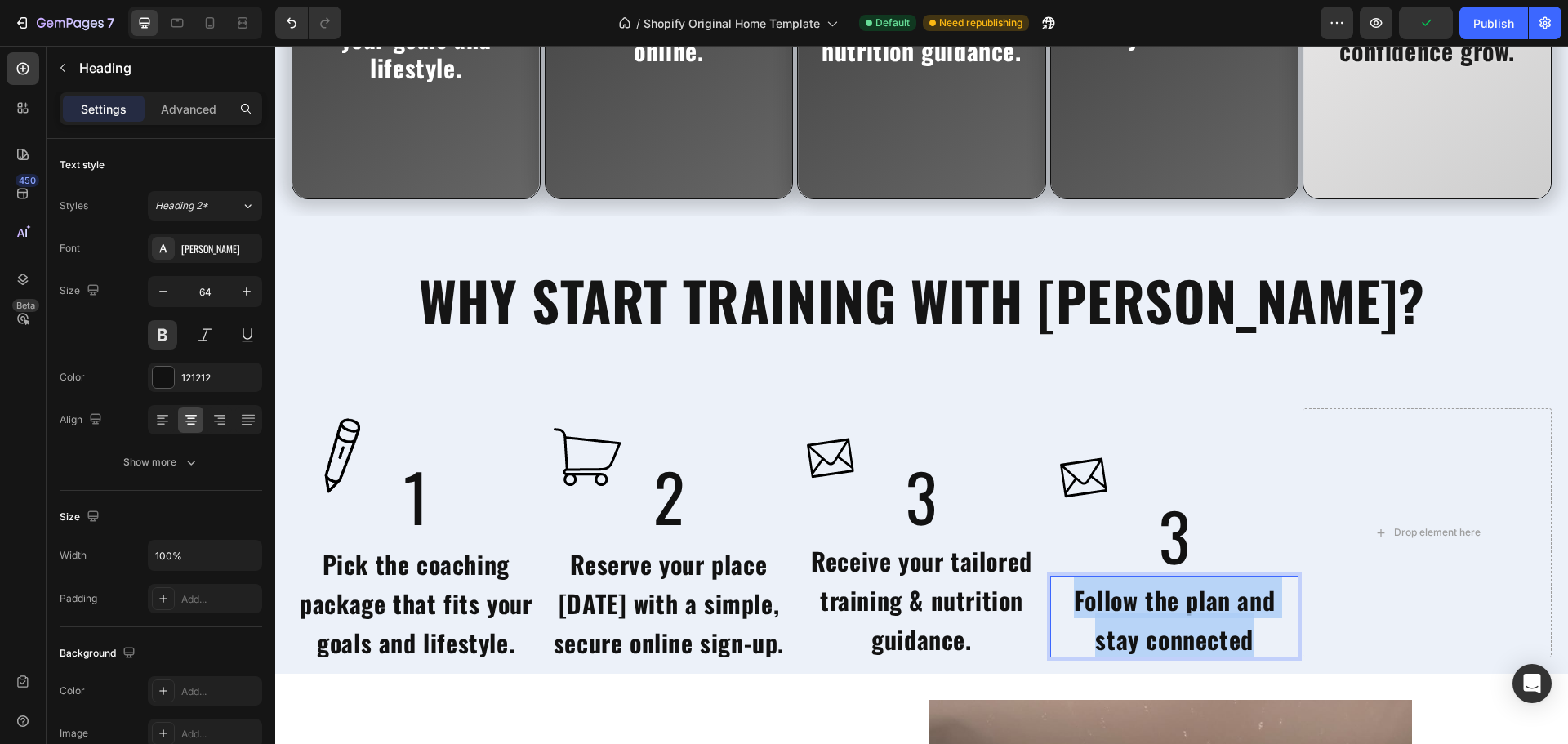
click at [1184, 621] on span "Follow the plan and stay connected" at bounding box center [1174, 620] width 201 height 76
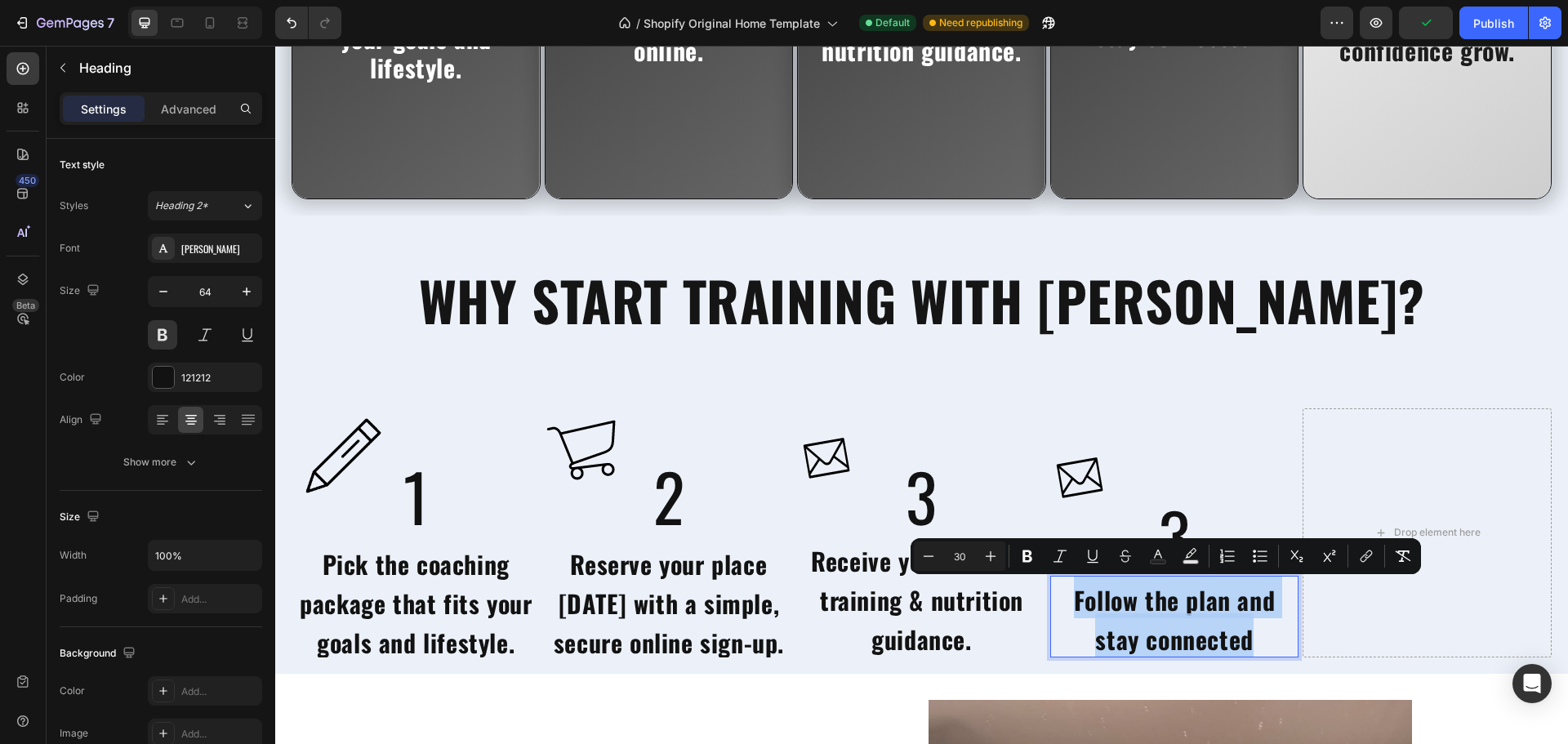
copy span "Follow the plan and stay connected"
